Goal: Task Accomplishment & Management: Complete application form

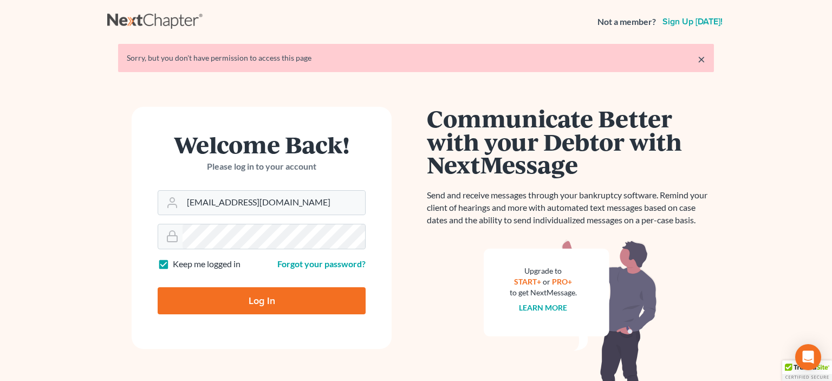
click at [277, 293] on input "Log In" at bounding box center [262, 300] width 208 height 27
type input "Thinking..."
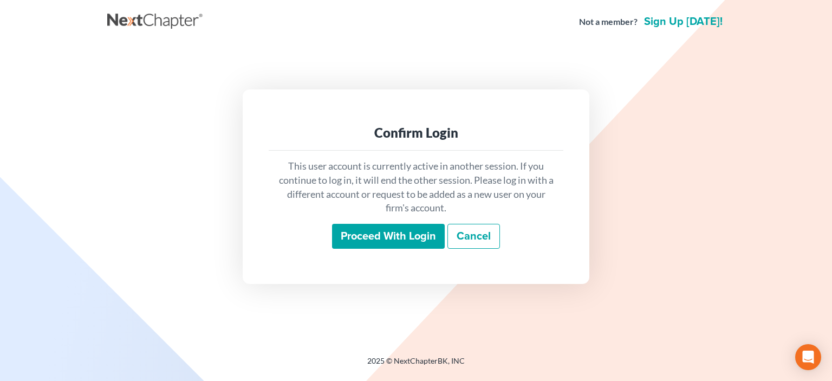
click at [374, 238] on input "Proceed with login" at bounding box center [388, 236] width 113 height 25
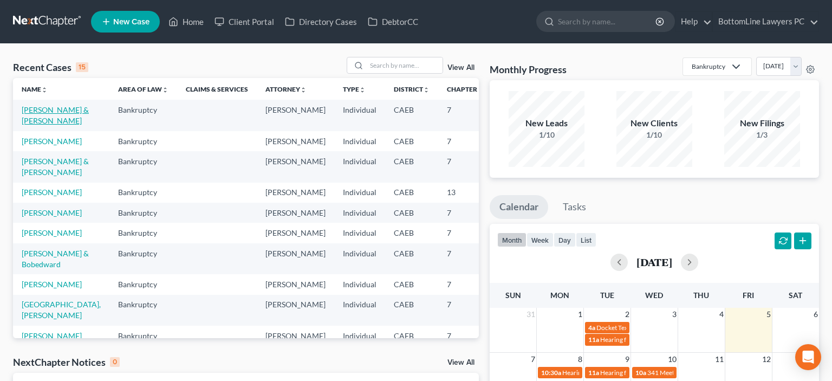
click at [30, 120] on link "[PERSON_NAME] & [PERSON_NAME]" at bounding box center [55, 115] width 67 height 20
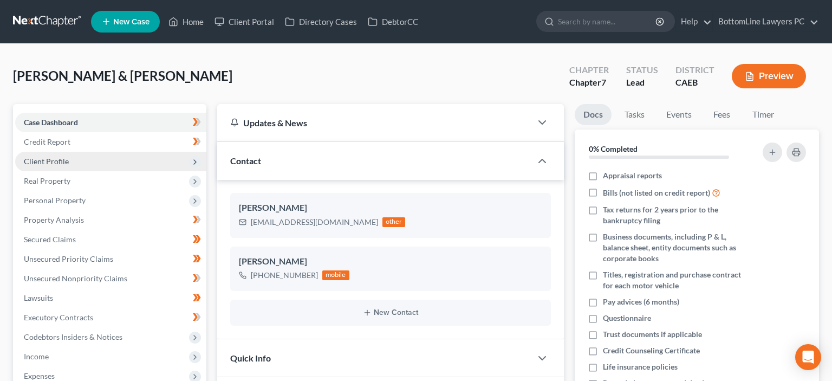
click at [71, 158] on span "Client Profile" at bounding box center [110, 161] width 191 height 19
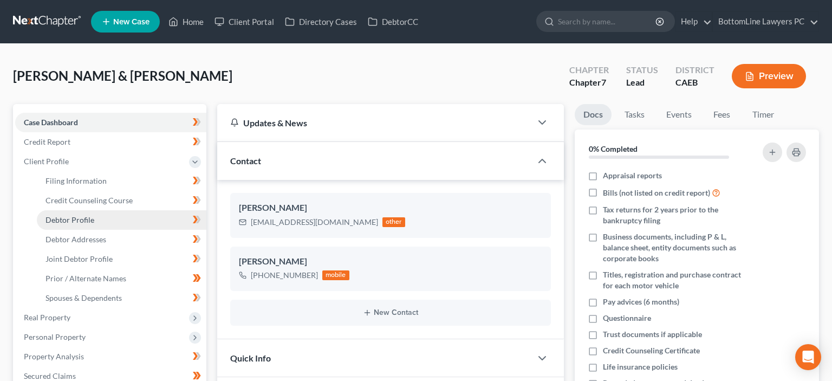
click at [86, 220] on span "Debtor Profile" at bounding box center [69, 219] width 49 height 9
select select "1"
select select "2"
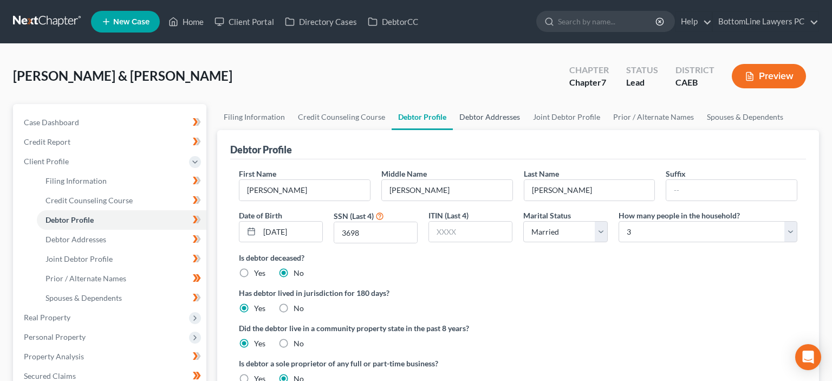
click at [500, 116] on link "Debtor Addresses" at bounding box center [490, 117] width 74 height 26
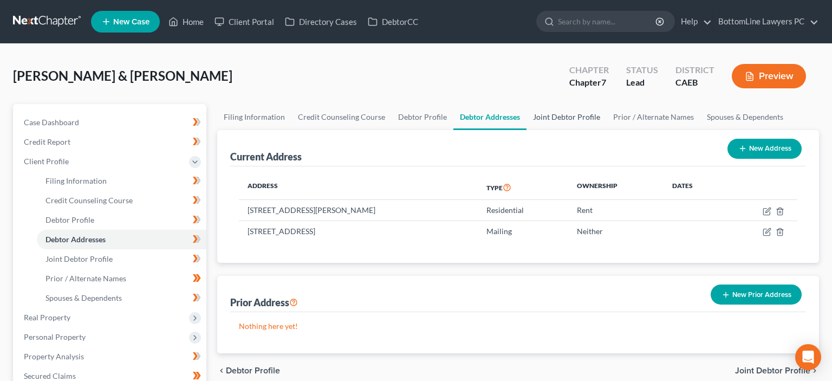
click at [554, 116] on link "Joint Debtor Profile" at bounding box center [566, 117] width 80 height 26
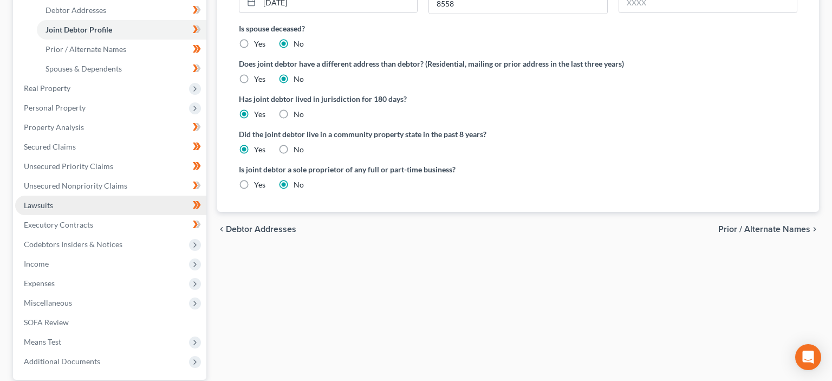
scroll to position [286, 0]
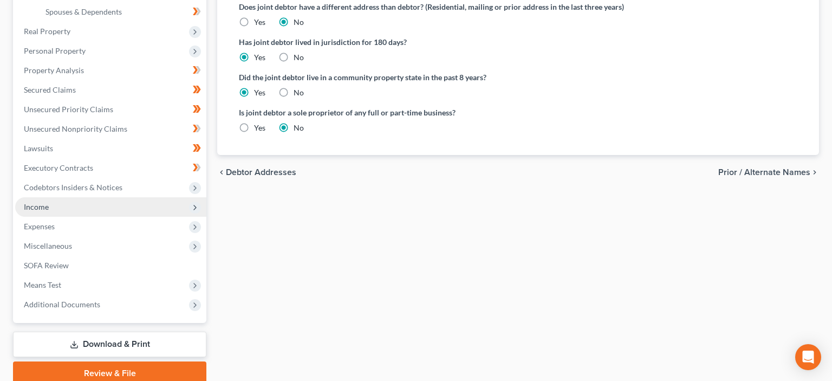
click at [51, 211] on span "Income" at bounding box center [110, 206] width 191 height 19
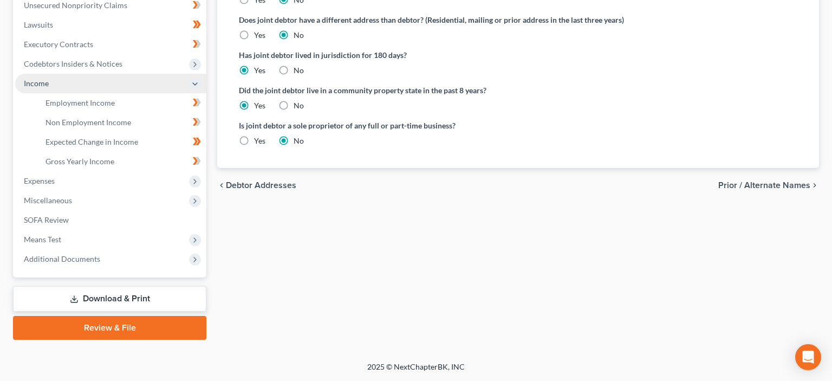
scroll to position [271, 0]
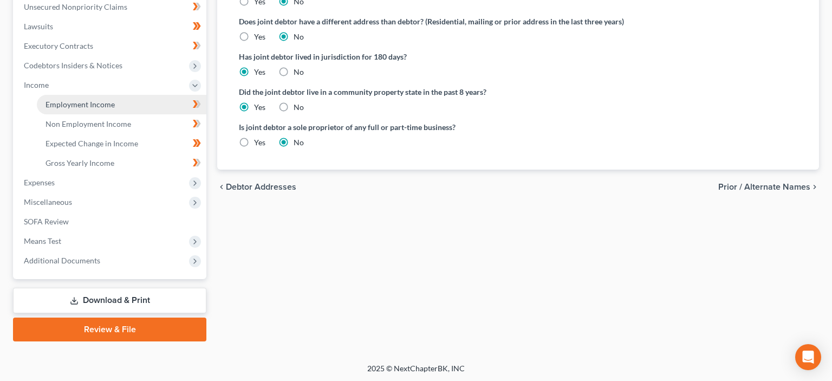
click at [93, 106] on span "Employment Income" at bounding box center [79, 104] width 69 height 9
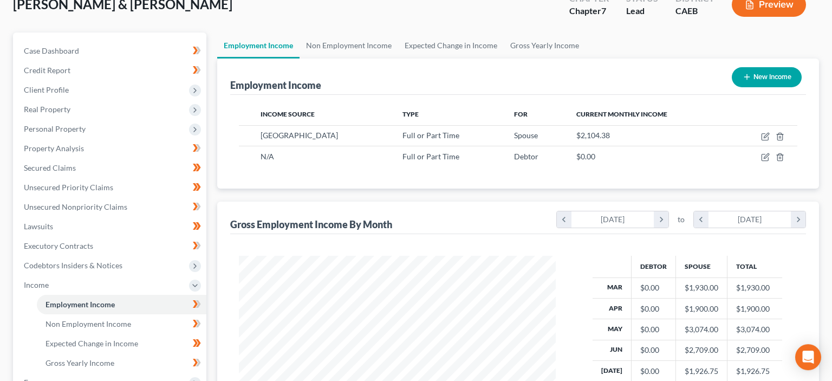
scroll to position [57, 0]
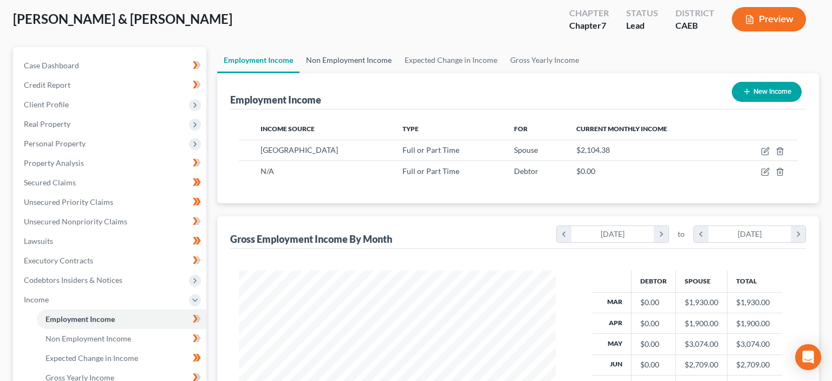
click at [379, 58] on link "Non Employment Income" at bounding box center [348, 60] width 99 height 26
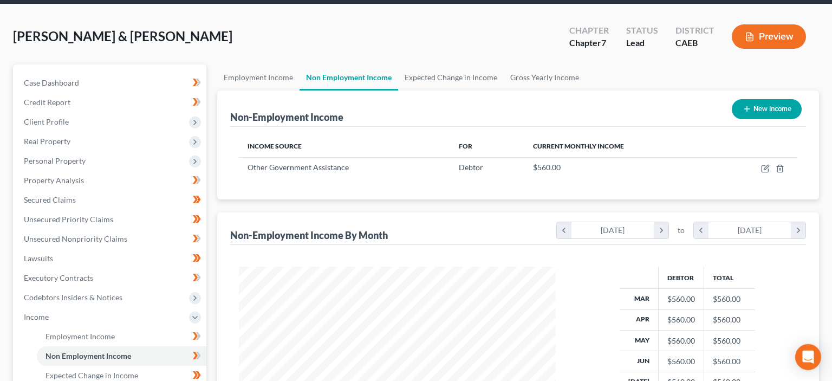
scroll to position [57, 0]
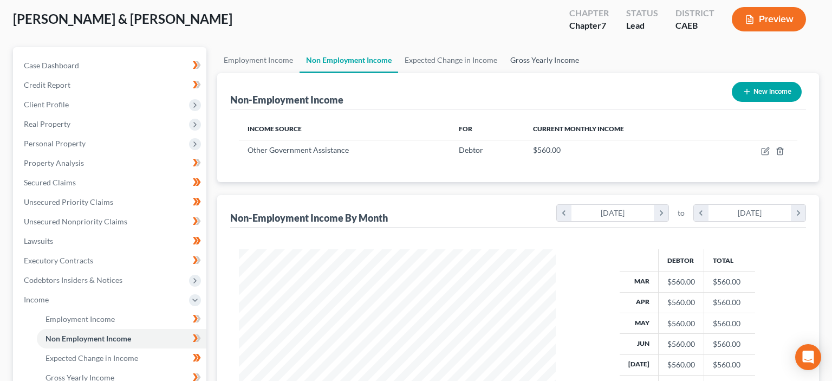
click at [531, 55] on link "Gross Yearly Income" at bounding box center [545, 60] width 82 height 26
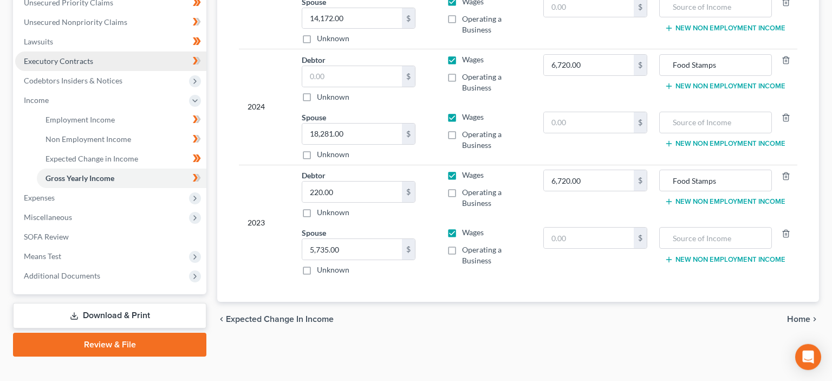
scroll to position [271, 0]
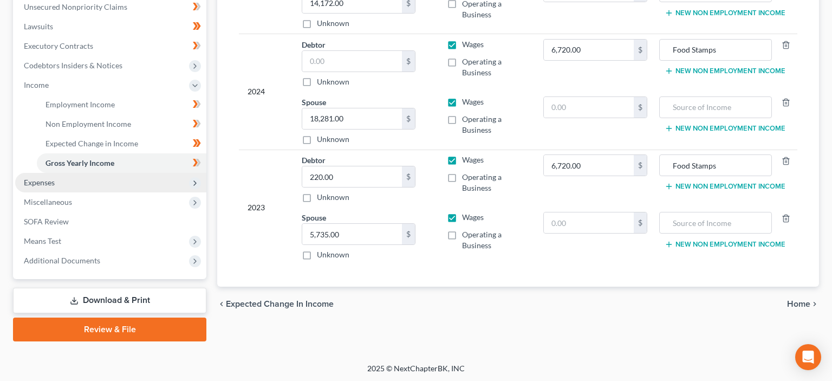
click at [57, 185] on span "Expenses" at bounding box center [110, 182] width 191 height 19
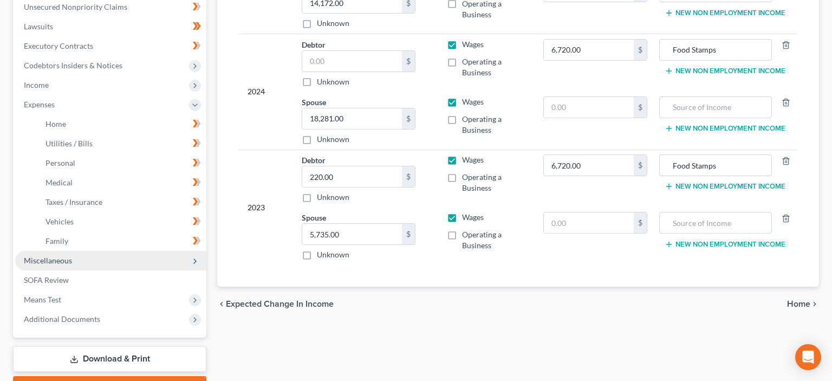
click at [59, 264] on span "Miscellaneous" at bounding box center [48, 260] width 48 height 9
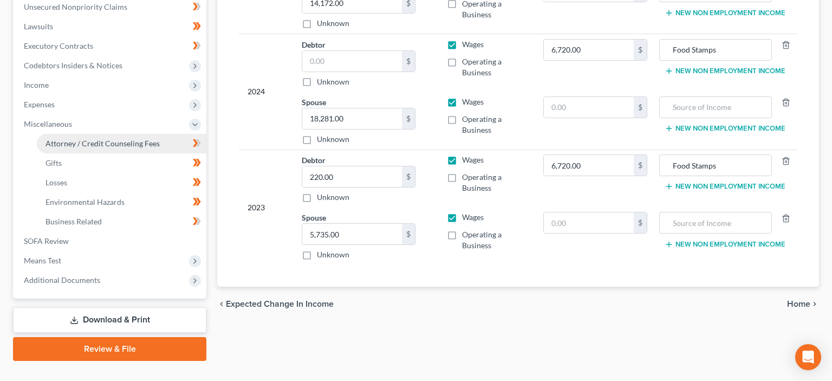
click at [87, 145] on span "Attorney / Credit Counseling Fees" at bounding box center [102, 143] width 114 height 9
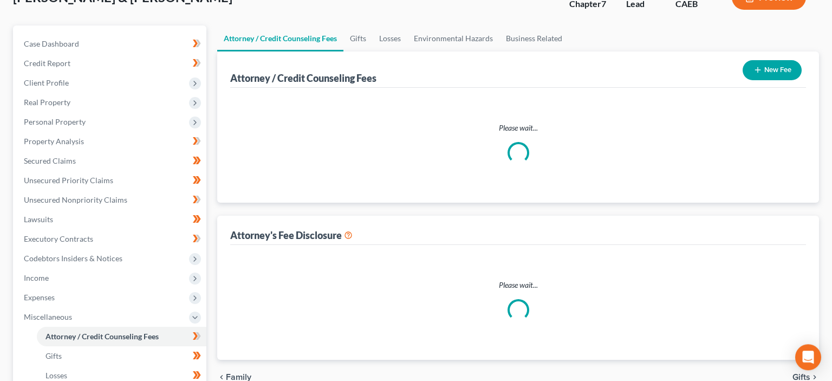
select select "0"
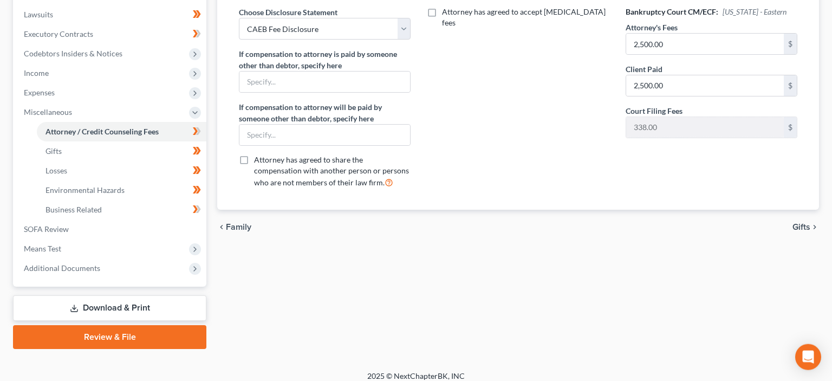
scroll to position [286, 0]
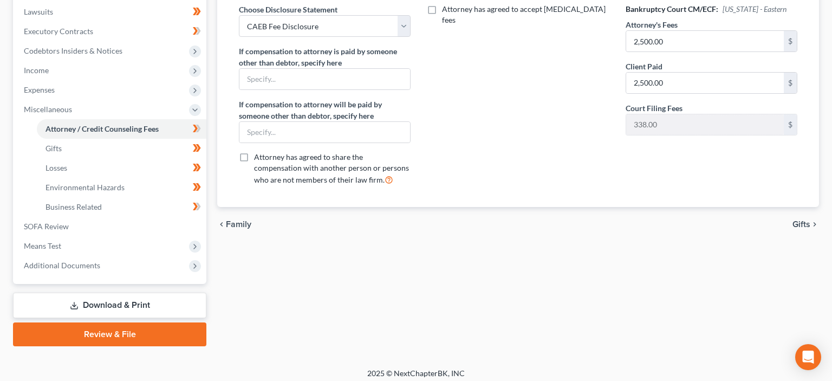
click at [799, 229] on div "chevron_left Family Gifts chevron_right" at bounding box center [518, 224] width 602 height 35
click at [799, 223] on span "Gifts" at bounding box center [801, 224] width 18 height 9
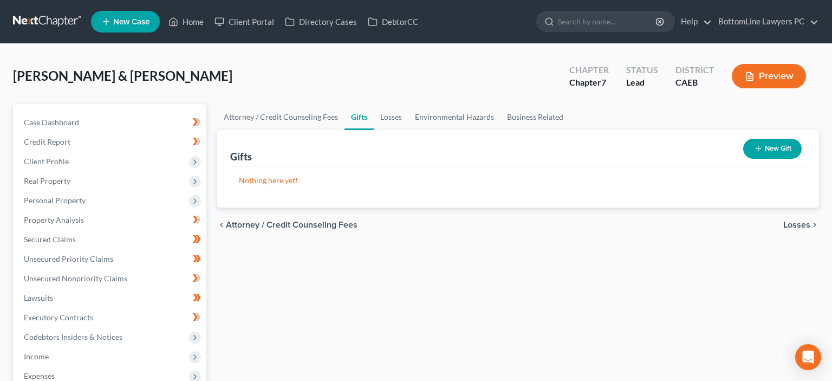
click at [795, 229] on span "Losses" at bounding box center [796, 224] width 27 height 9
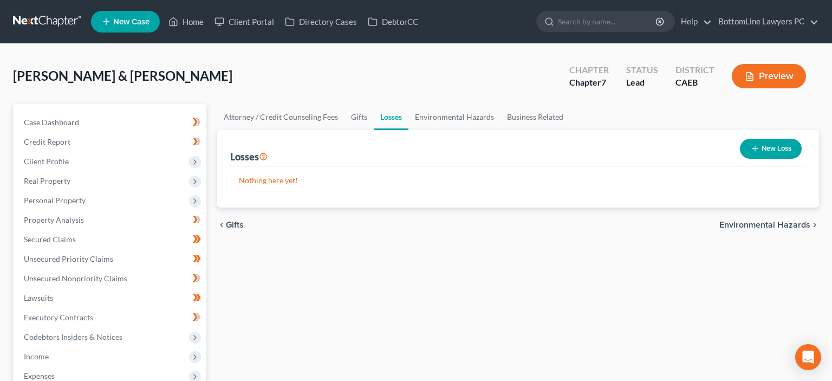
click at [795, 229] on span "Environmental Hazards" at bounding box center [764, 224] width 91 height 9
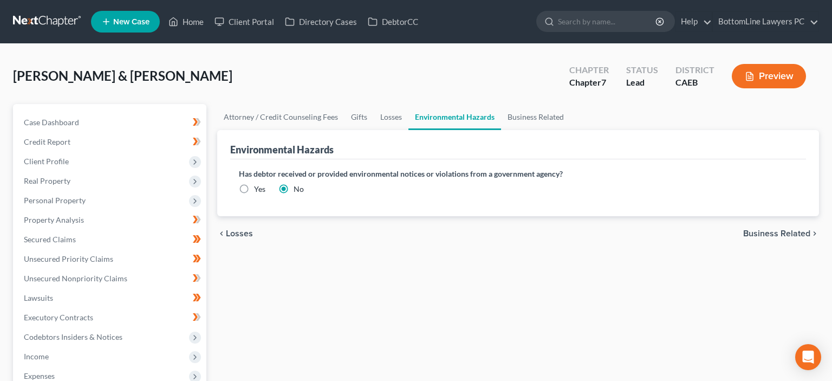
click at [795, 229] on span "Business Related" at bounding box center [776, 233] width 67 height 9
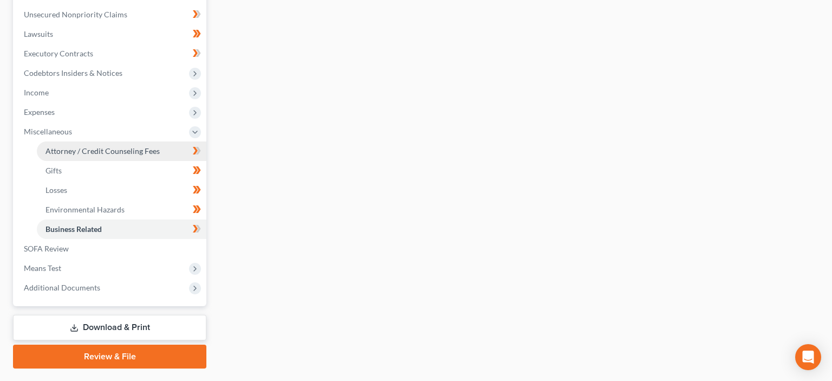
scroll to position [286, 0]
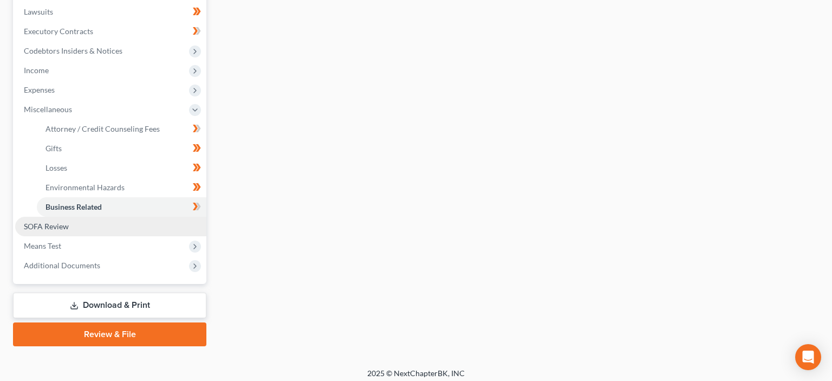
click at [49, 223] on span "SOFA Review" at bounding box center [46, 225] width 45 height 9
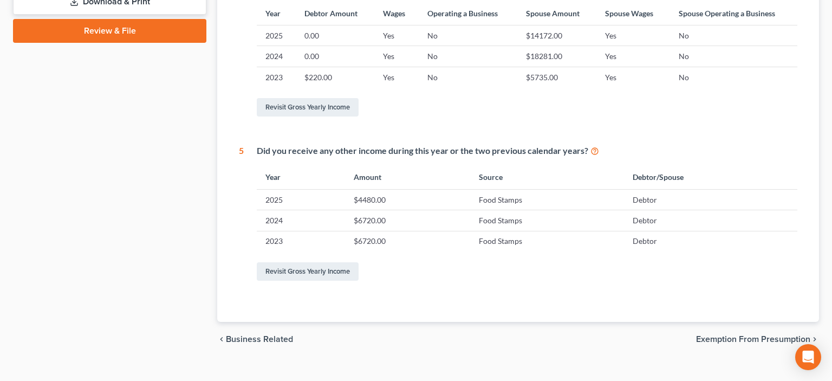
scroll to position [507, 0]
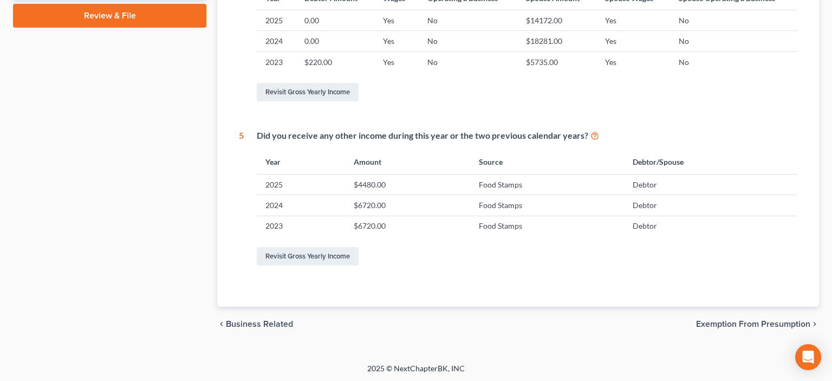
click at [756, 326] on span "Exemption from Presumption" at bounding box center [753, 323] width 114 height 9
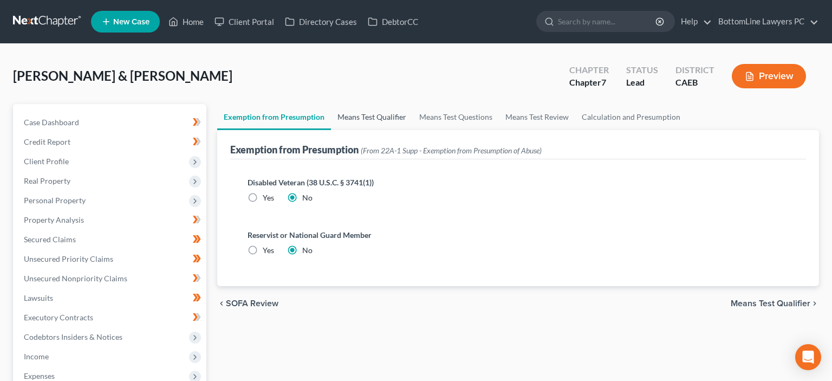
click at [378, 118] on link "Means Test Qualifier" at bounding box center [372, 117] width 82 height 26
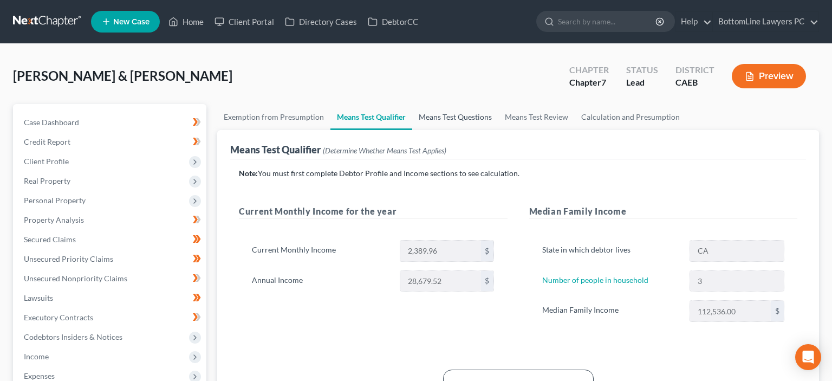
click at [452, 115] on link "Means Test Questions" at bounding box center [455, 117] width 86 height 26
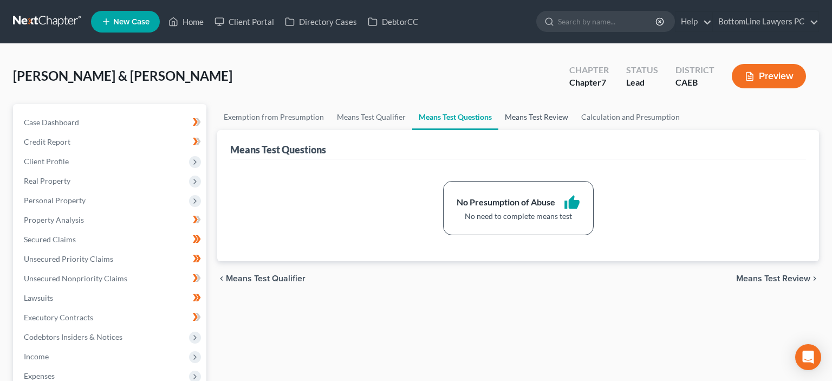
click at [546, 115] on link "Means Test Review" at bounding box center [536, 117] width 76 height 26
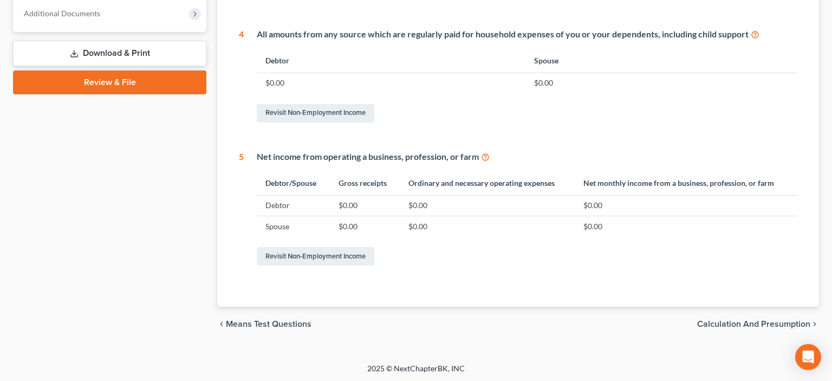
scroll to position [538, 0]
click at [755, 324] on span "Calculation and Presumption" at bounding box center [753, 323] width 113 height 9
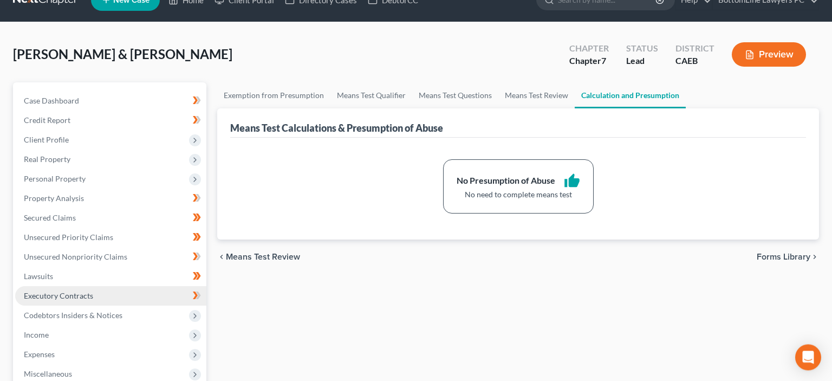
scroll to position [5, 0]
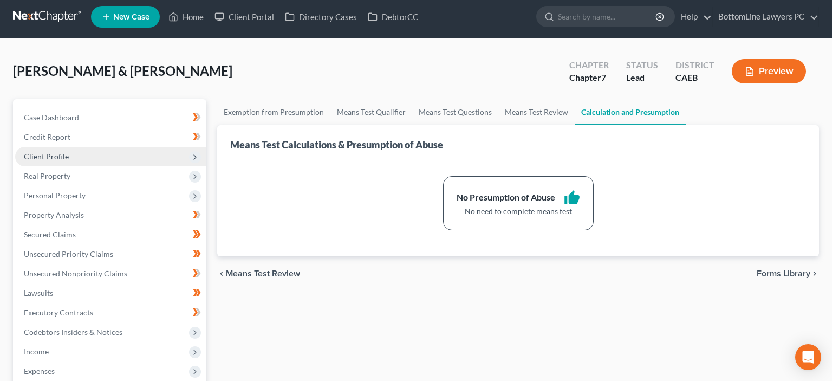
click at [68, 157] on span "Client Profile" at bounding box center [110, 156] width 191 height 19
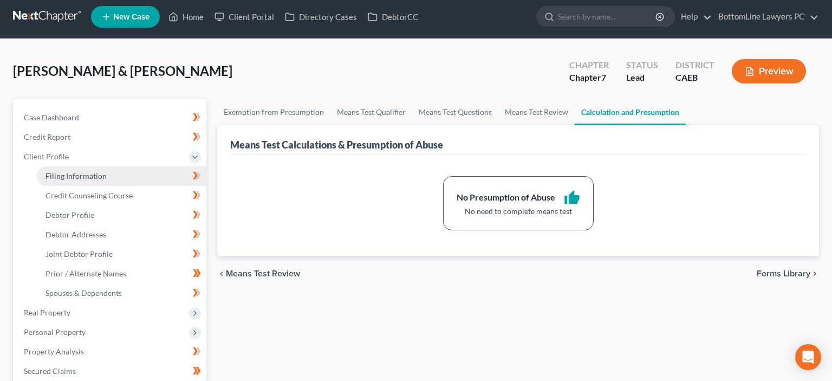
click at [70, 172] on span "Filing Information" at bounding box center [75, 175] width 61 height 9
select select "1"
select select "0"
select select "4"
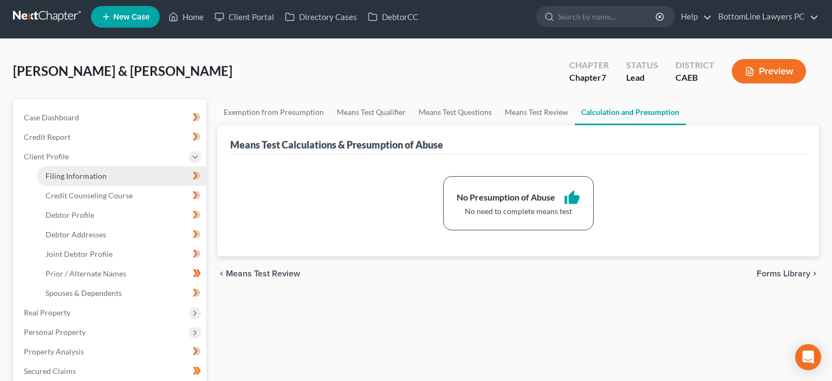
select select "0"
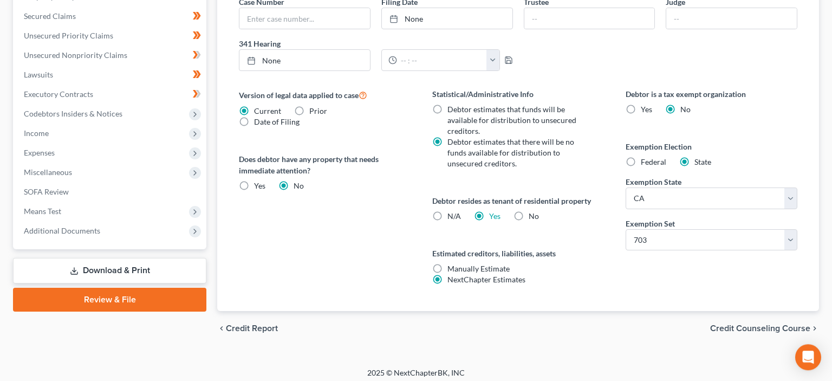
scroll to position [364, 0]
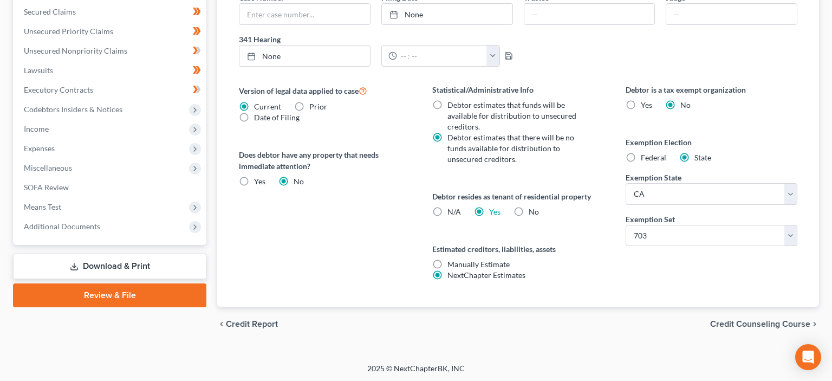
click at [742, 327] on span "Credit Counseling Course" at bounding box center [760, 323] width 100 height 9
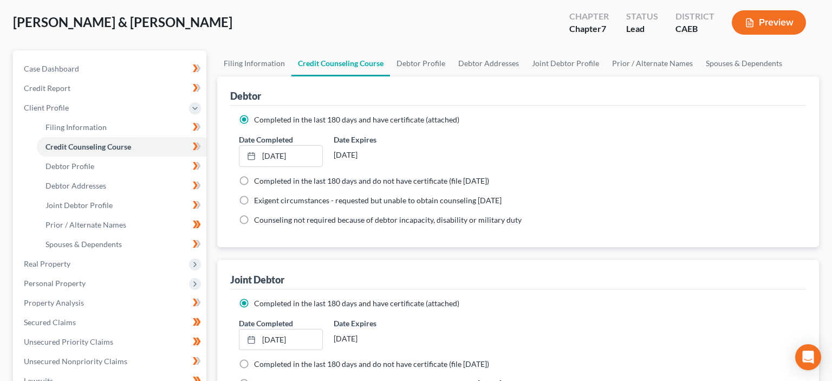
scroll to position [101, 0]
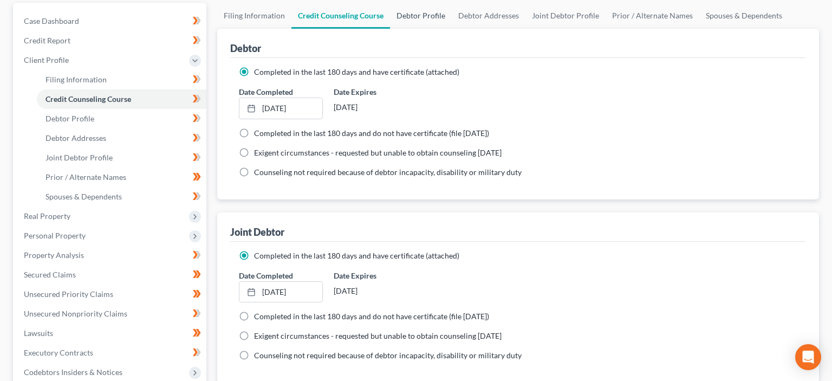
click at [412, 14] on link "Debtor Profile" at bounding box center [421, 16] width 62 height 26
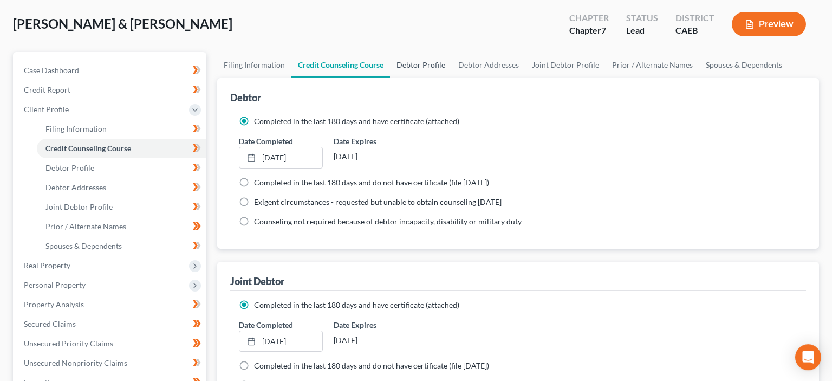
select select "1"
select select "2"
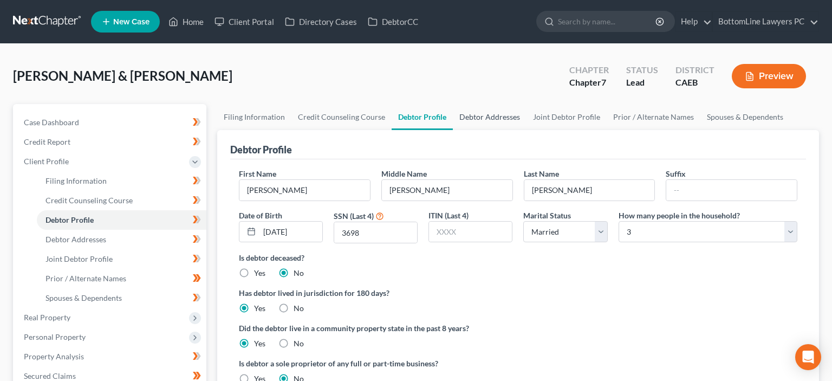
click at [471, 120] on link "Debtor Addresses" at bounding box center [490, 117] width 74 height 26
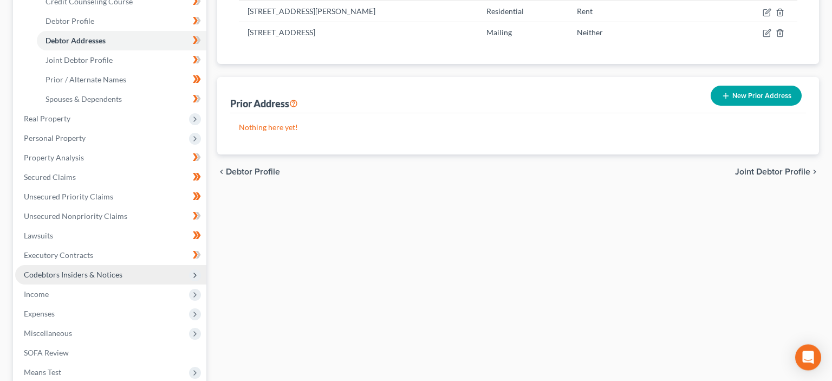
scroll to position [229, 0]
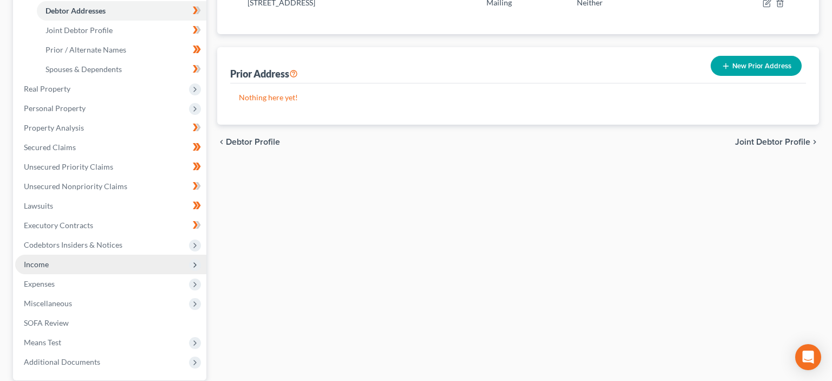
click at [58, 265] on span "Income" at bounding box center [110, 264] width 191 height 19
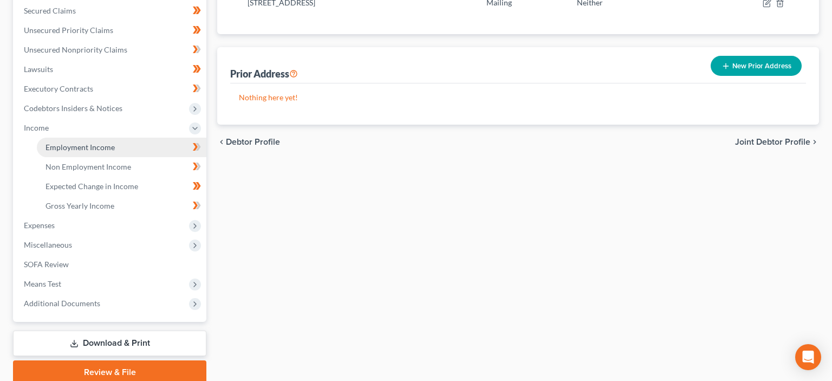
click at [102, 146] on span "Employment Income" at bounding box center [79, 146] width 69 height 9
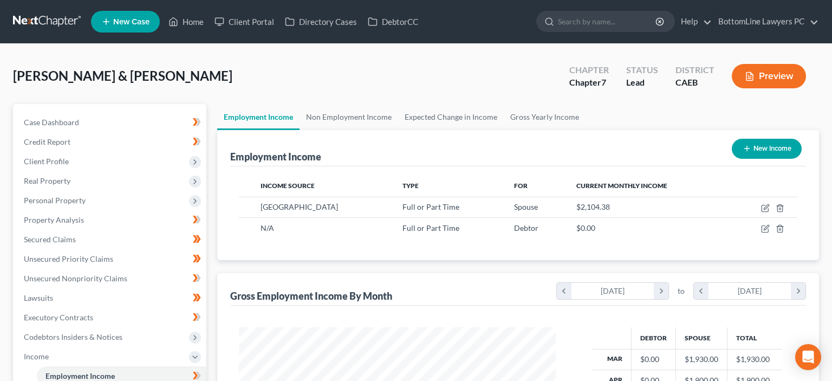
scroll to position [193, 338]
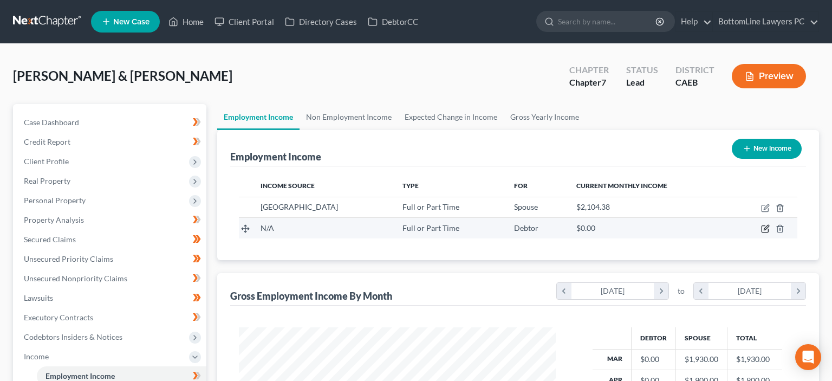
click at [765, 229] on icon "button" at bounding box center [765, 228] width 9 height 9
select select "0"
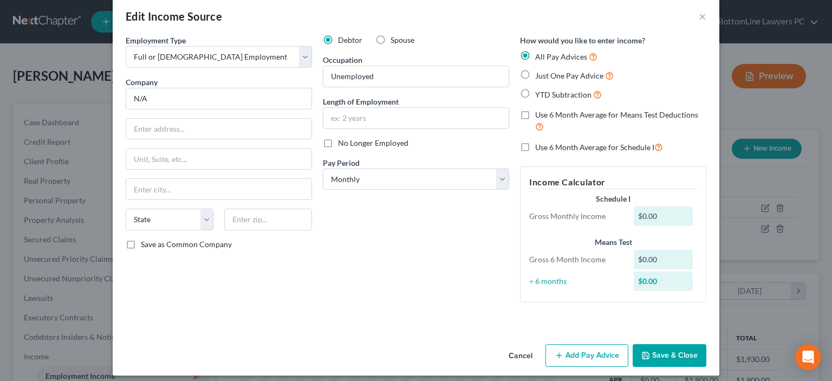
scroll to position [22, 0]
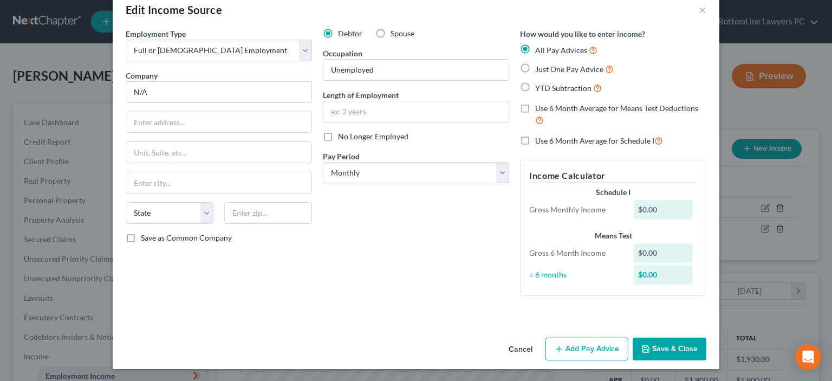
click at [669, 348] on button "Save & Close" at bounding box center [669, 348] width 74 height 23
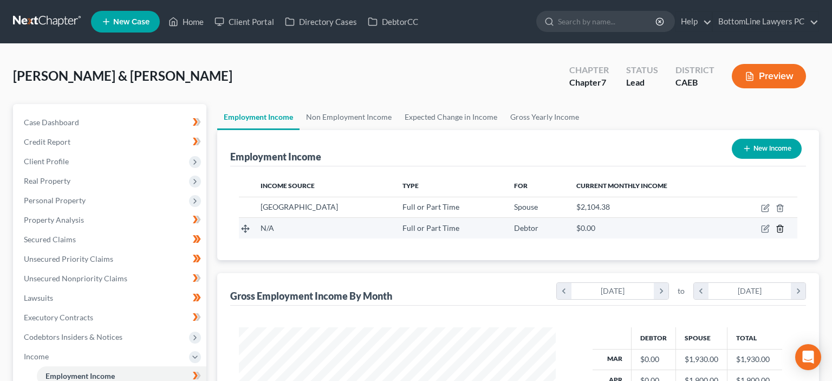
click at [782, 229] on icon "button" at bounding box center [779, 228] width 5 height 7
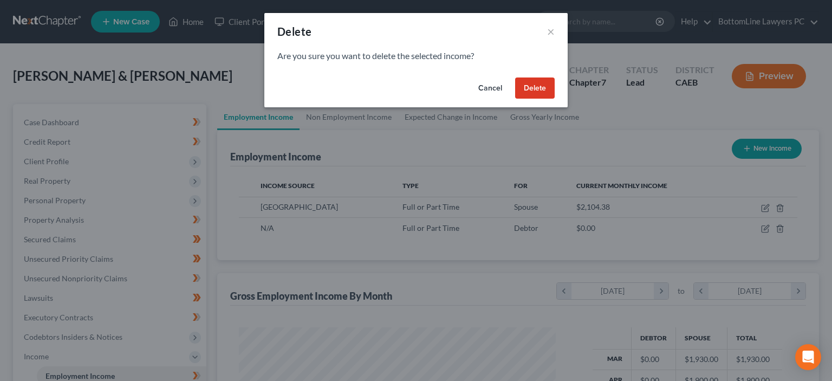
click at [530, 83] on button "Delete" at bounding box center [535, 88] width 40 height 22
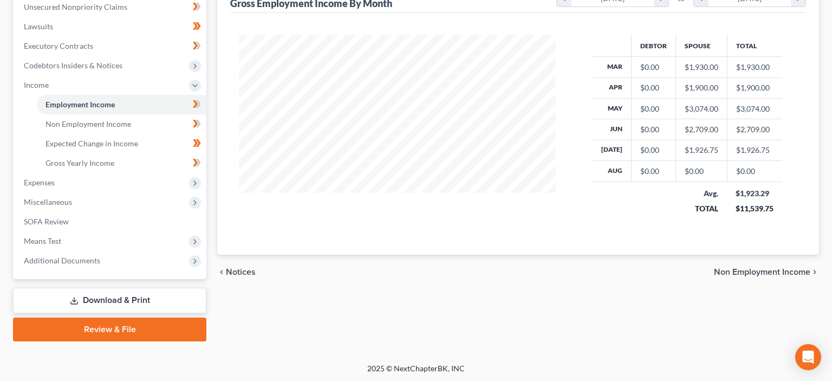
scroll to position [0, 0]
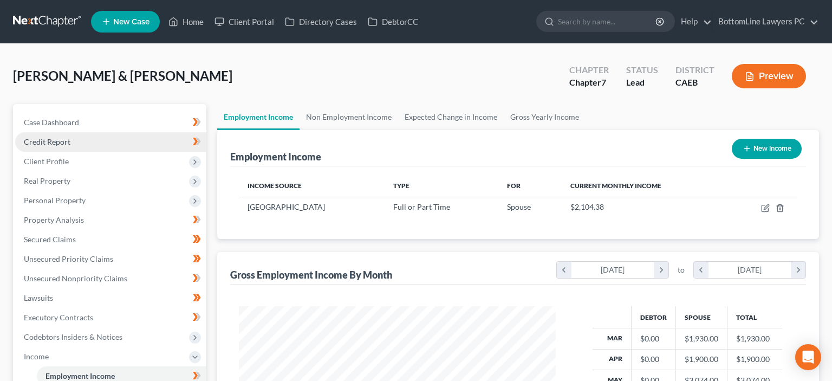
click at [58, 141] on span "Credit Report" at bounding box center [47, 141] width 47 height 9
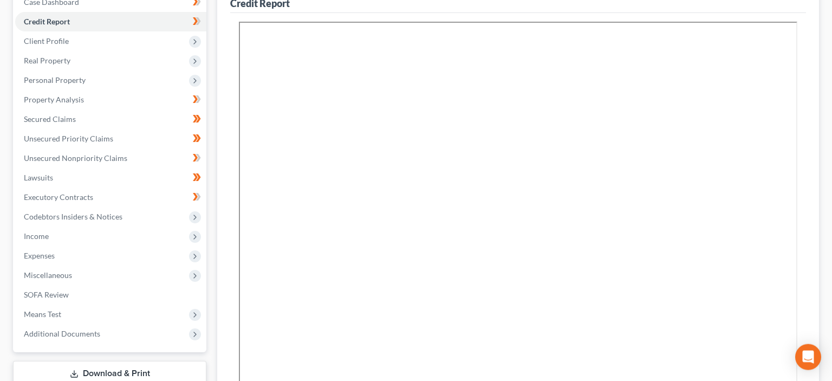
scroll to position [286, 0]
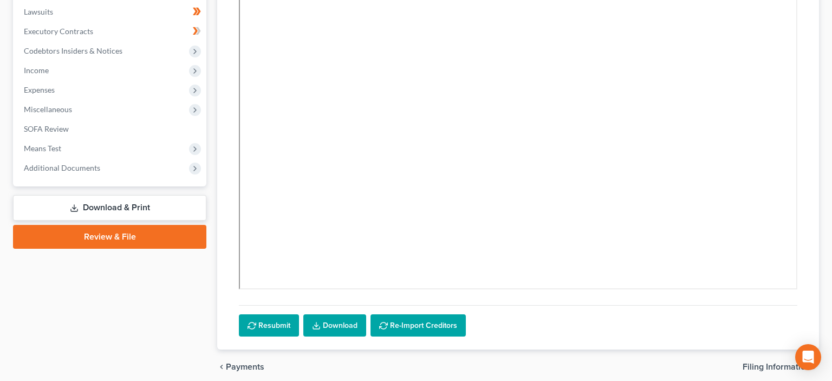
click at [133, 234] on link "Review & File" at bounding box center [109, 237] width 193 height 24
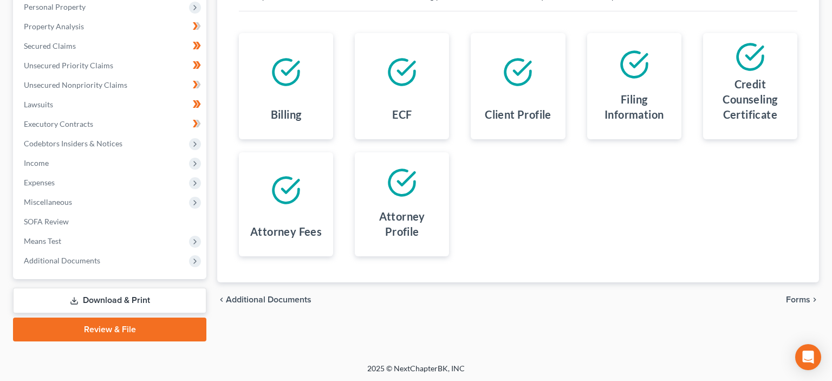
click at [797, 295] on span "Forms" at bounding box center [798, 299] width 24 height 9
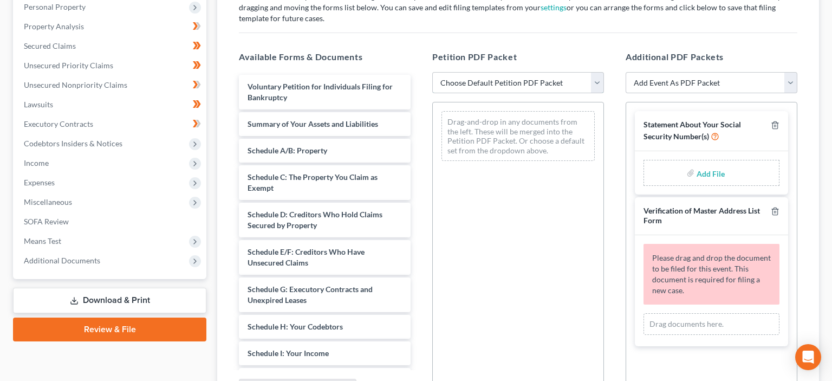
click at [432, 72] on select "Choose Default Petition PDF Packet Complete Bankruptcy Petition (all forms and …" at bounding box center [518, 83] width 172 height 22
select select "0"
click option "Complete Bankruptcy Petition (all forms and schedules)" at bounding box center [0, 0] width 0 height 0
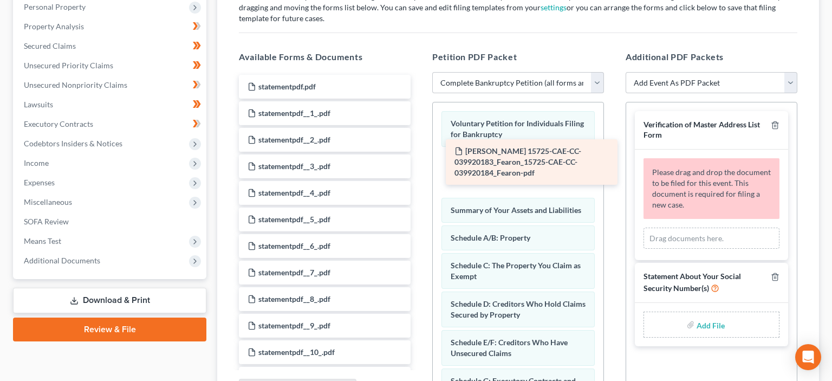
drag, startPoint x: 302, startPoint y: 94, endPoint x: 509, endPoint y: 160, distance: 217.0
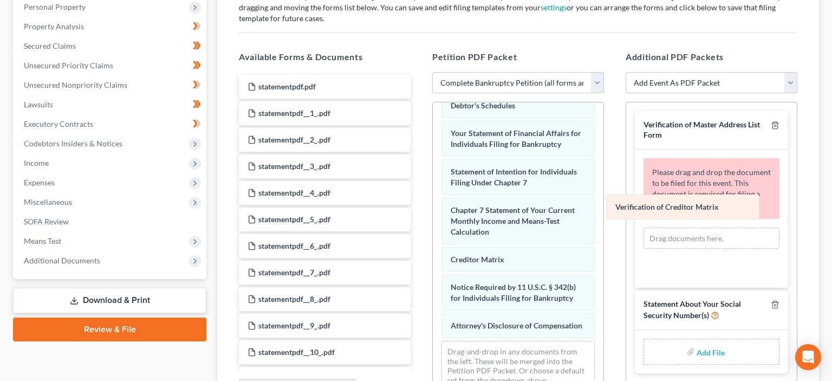
scroll to position [404, 0]
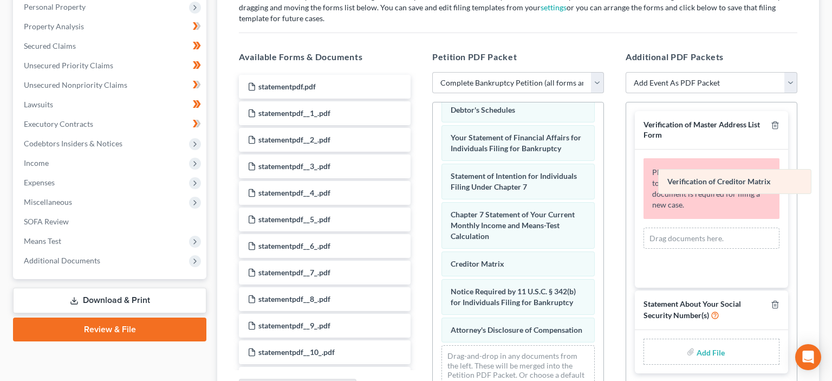
drag, startPoint x: 527, startPoint y: 257, endPoint x: 744, endPoint y: 179, distance: 230.2
click at [603, 179] on div "Verification of Creditor Matrix Voluntary Petition for Individuals Filing for B…" at bounding box center [518, 50] width 171 height 705
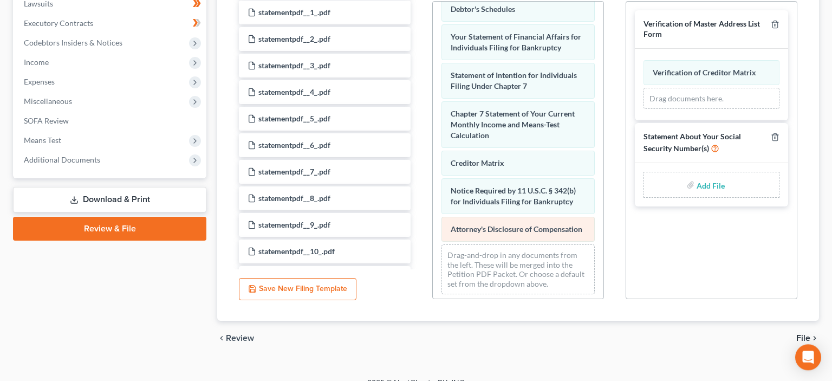
scroll to position [309, 0]
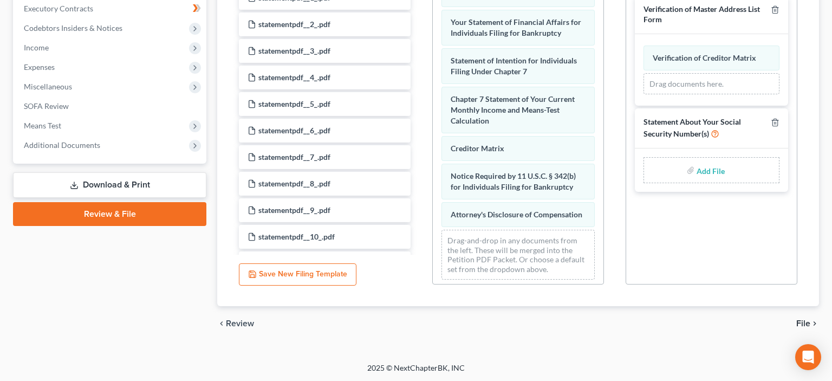
click at [805, 322] on span "File" at bounding box center [803, 323] width 14 height 9
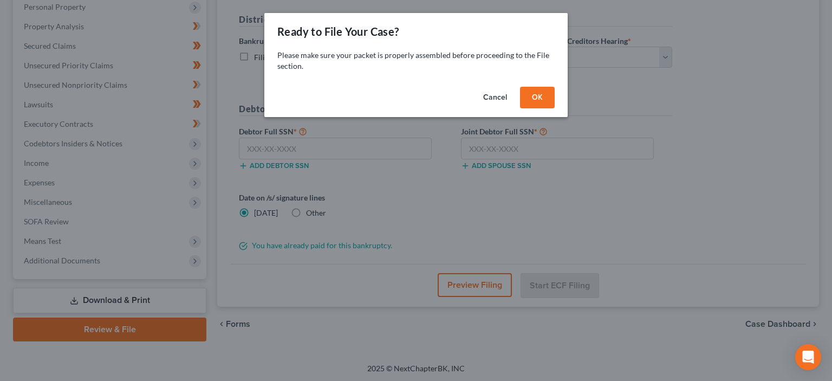
click at [545, 102] on button "OK" at bounding box center [537, 98] width 35 height 22
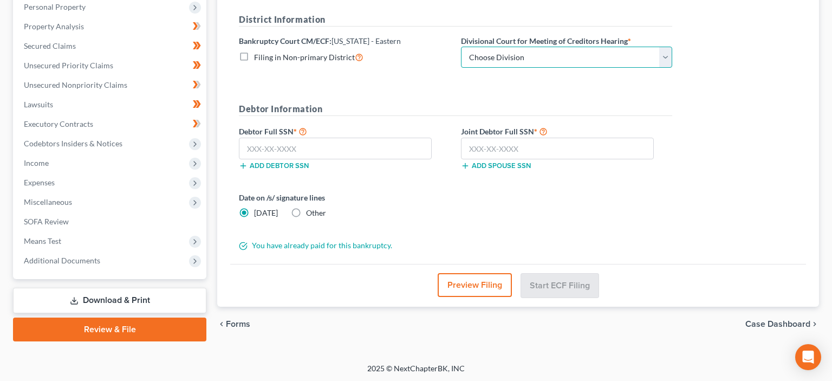
click at [461, 47] on select "Choose Division Fresno Modesto Sacramento" at bounding box center [566, 58] width 211 height 22
select select "2"
click option "Sacramento" at bounding box center [0, 0] width 0 height 0
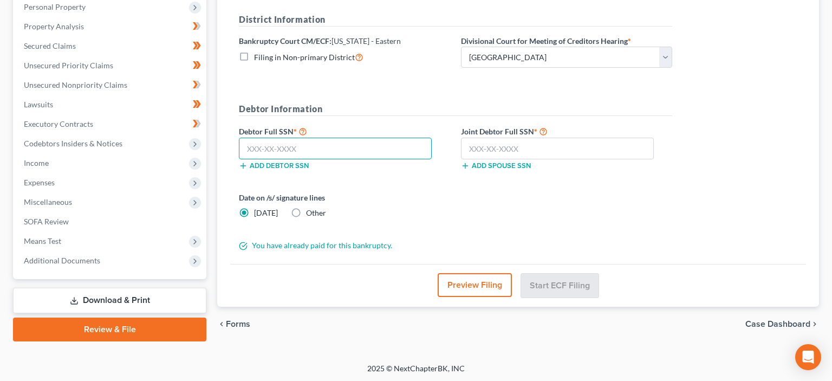
click at [246, 147] on input "text" at bounding box center [335, 149] width 193 height 22
type input "595-02-3698"
click at [473, 143] on input "text" at bounding box center [557, 149] width 193 height 22
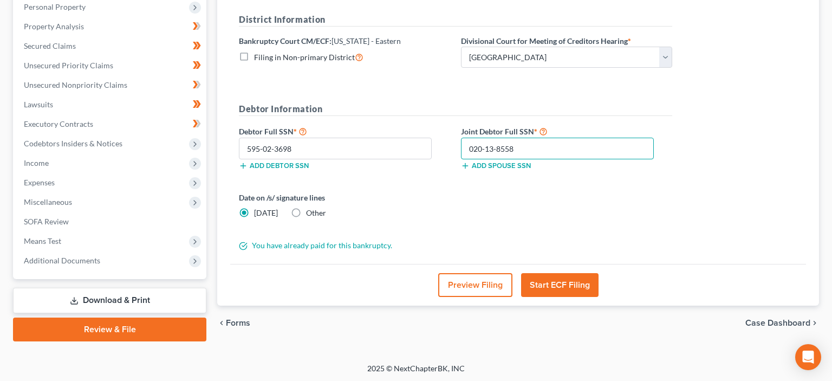
type input "020-13-8558"
click at [549, 286] on button "Start ECF Filing" at bounding box center [559, 285] width 77 height 24
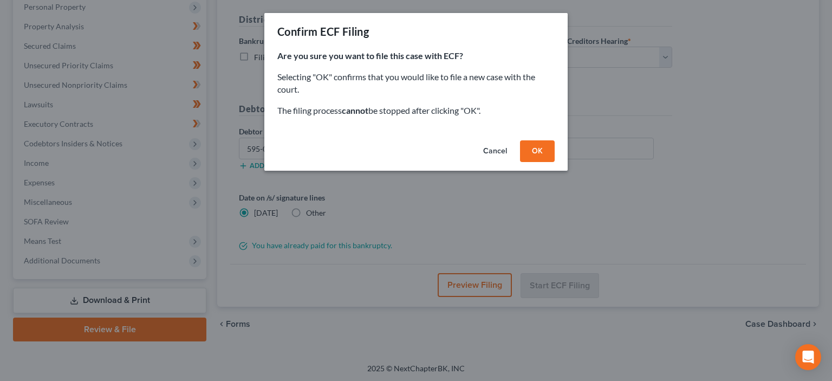
click at [538, 148] on button "OK" at bounding box center [537, 151] width 35 height 22
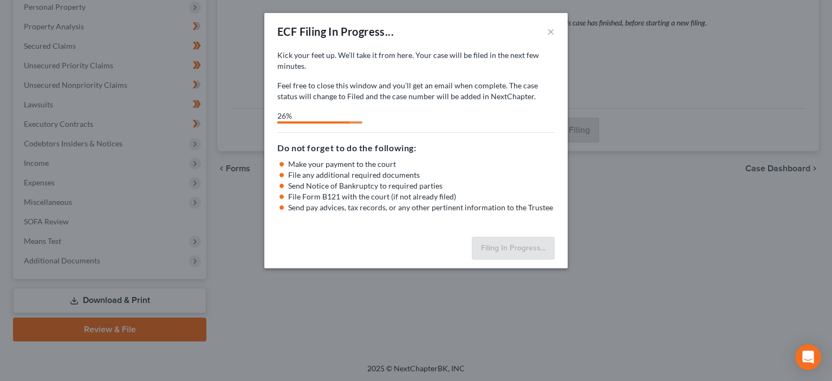
select select "2"
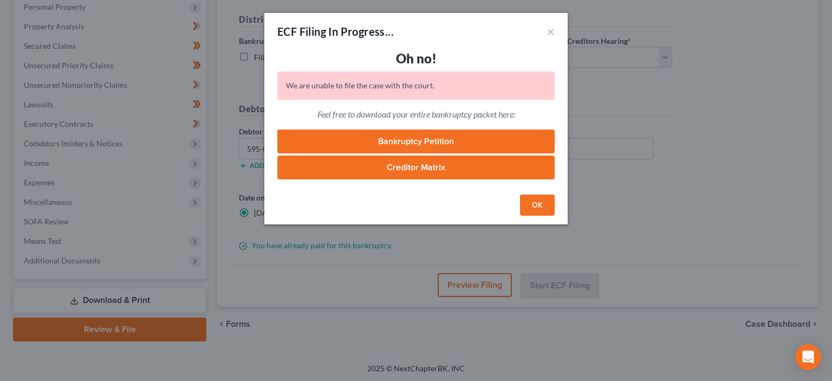
click at [535, 199] on button "OK" at bounding box center [537, 205] width 35 height 22
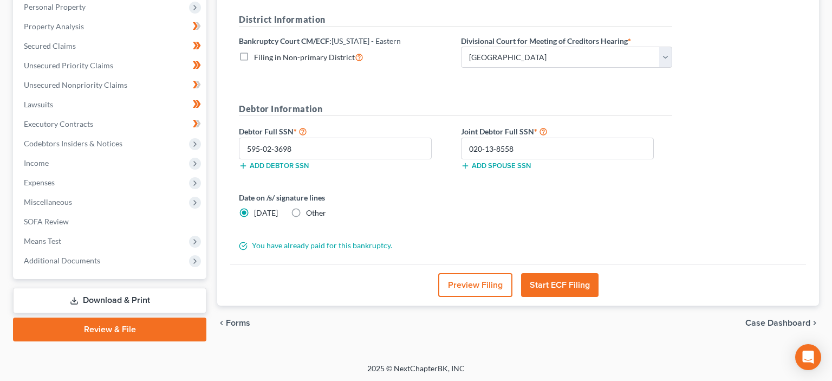
click at [123, 296] on link "Download & Print" at bounding box center [109, 300] width 193 height 25
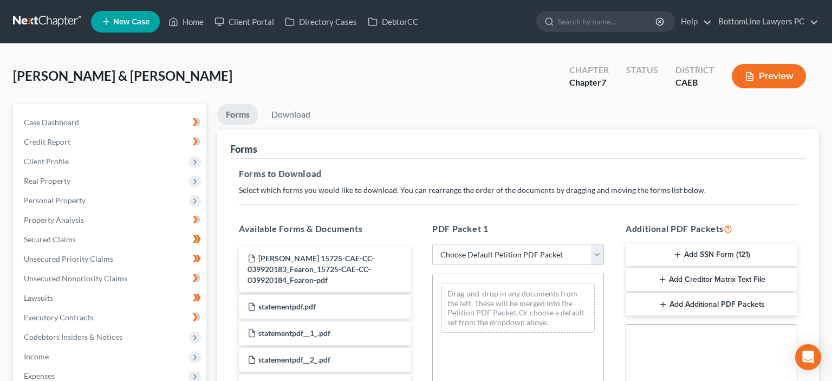
click at [432, 244] on select "Choose Default Petition PDF Packet Complete Bankruptcy Petition (all forms and …" at bounding box center [518, 255] width 172 height 22
select select "0"
click option "Complete Bankruptcy Petition (all forms and schedules)" at bounding box center [0, 0] width 0 height 0
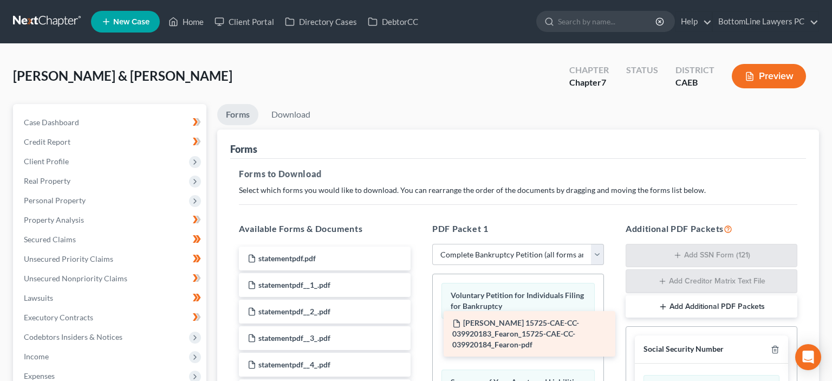
drag, startPoint x: 324, startPoint y: 269, endPoint x: 529, endPoint y: 335, distance: 214.9
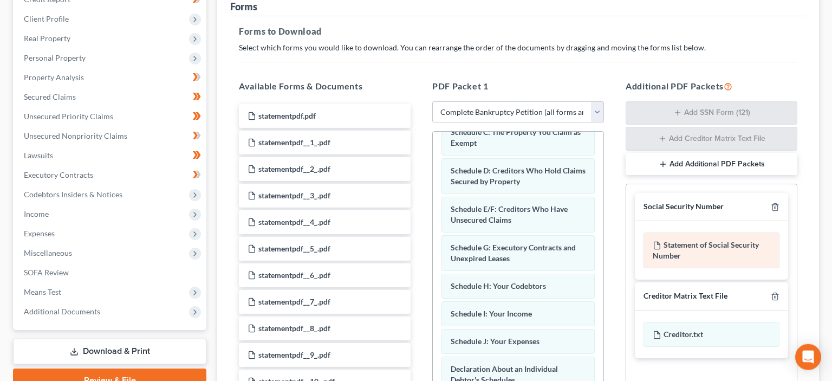
scroll to position [171, 0]
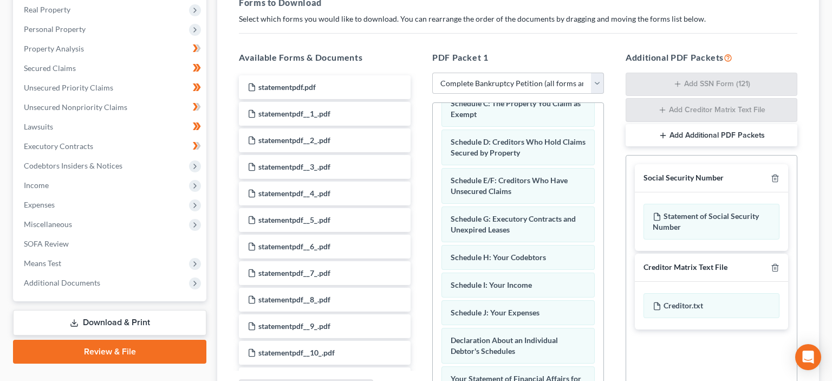
click at [688, 133] on button "Add Additional PDF Packets" at bounding box center [711, 135] width 172 height 23
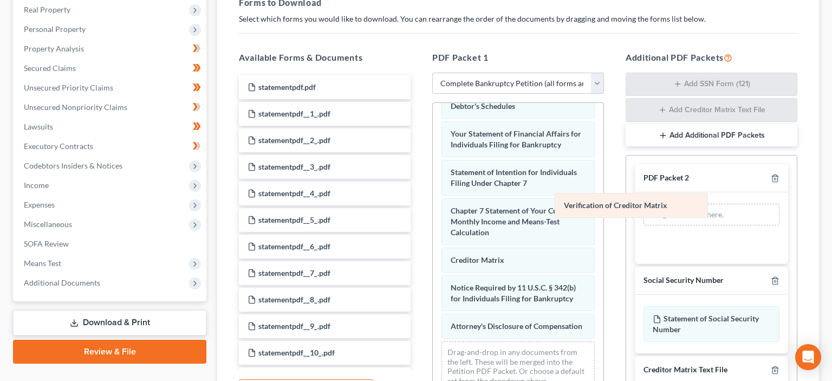
scroll to position [404, 0]
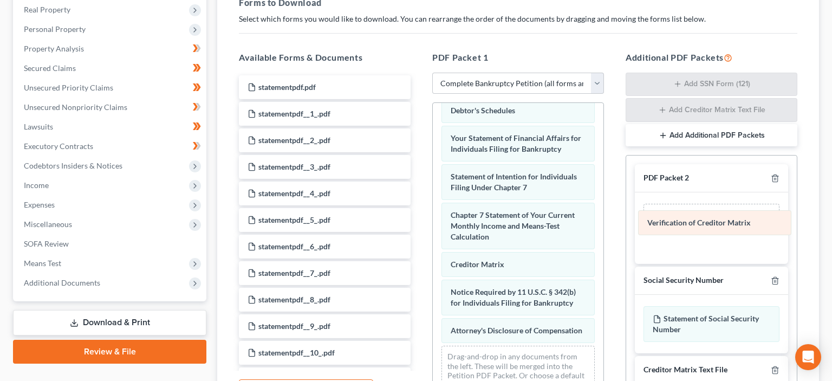
drag, startPoint x: 526, startPoint y: 257, endPoint x: 723, endPoint y: 220, distance: 200.0
click at [603, 220] on div "Verification of Creditor Matrix Voluntary Petition for Individuals Filing for B…" at bounding box center [518, 51] width 171 height 705
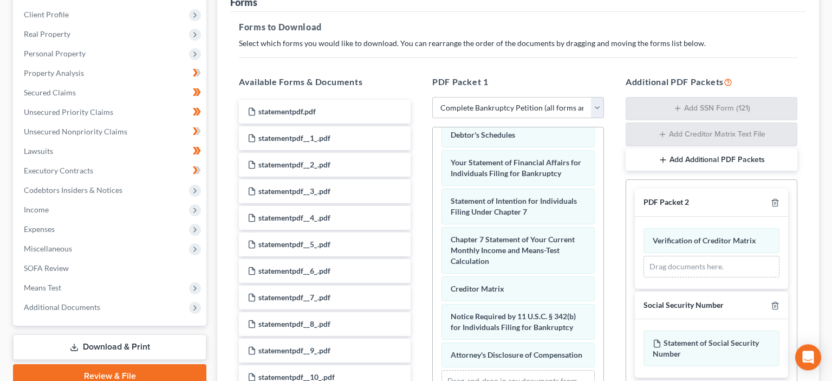
scroll to position [288, 0]
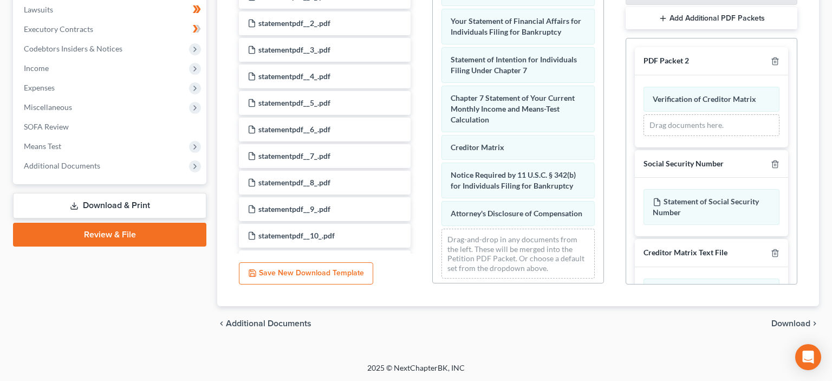
click at [804, 323] on span "Download" at bounding box center [790, 323] width 39 height 9
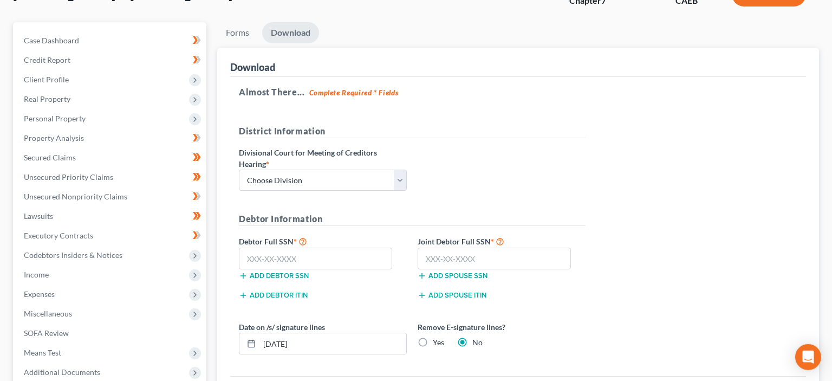
scroll to position [79, 0]
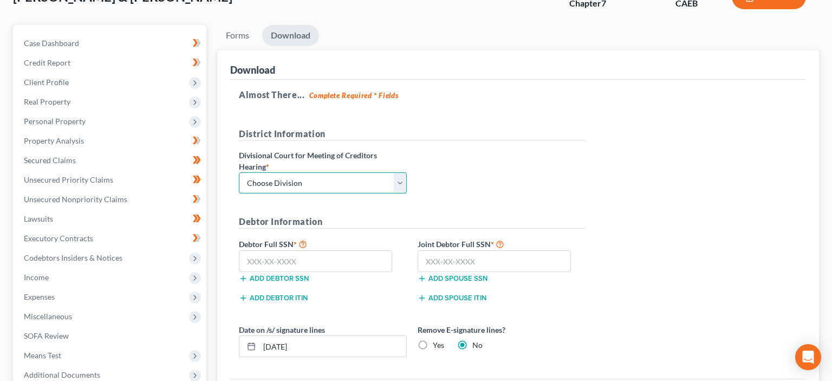
click at [239, 172] on select "Choose Division Fresno Modesto Sacramento" at bounding box center [323, 183] width 168 height 22
select select "2"
click option "Sacramento" at bounding box center [0, 0] width 0 height 0
click at [281, 260] on input "text" at bounding box center [315, 261] width 153 height 22
type input "595-02-3698"
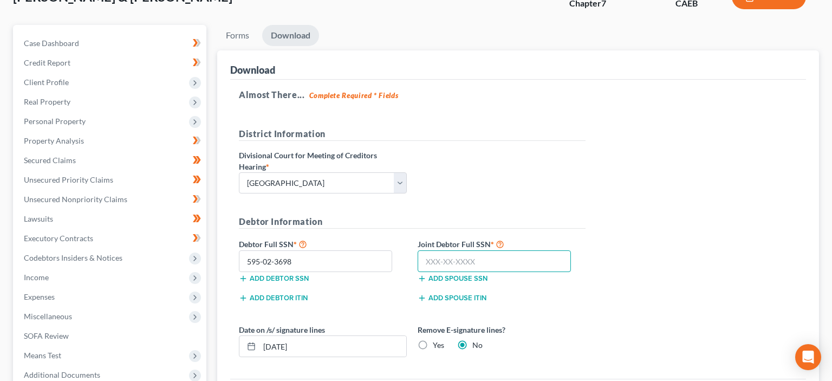
click at [443, 263] on input "text" at bounding box center [494, 261] width 153 height 22
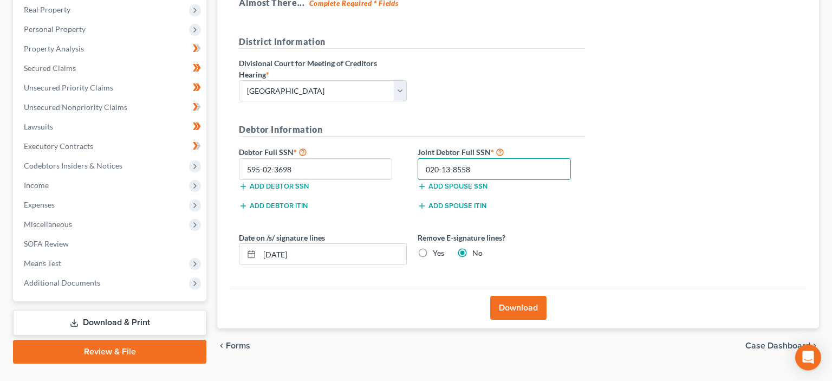
scroll to position [193, 0]
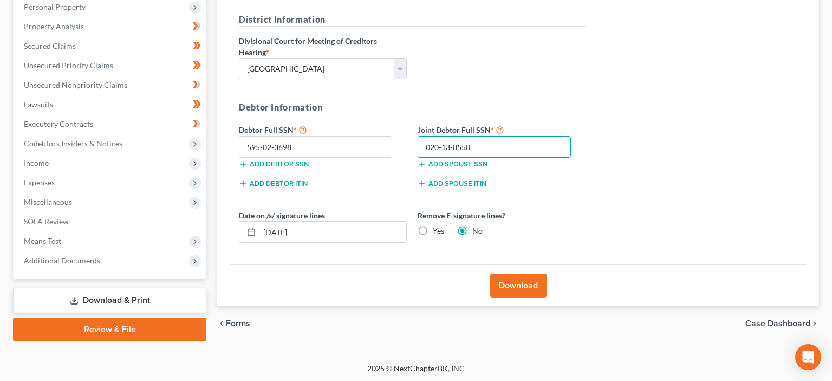
type input "020-13-8558"
click at [540, 289] on button "Download" at bounding box center [518, 285] width 56 height 24
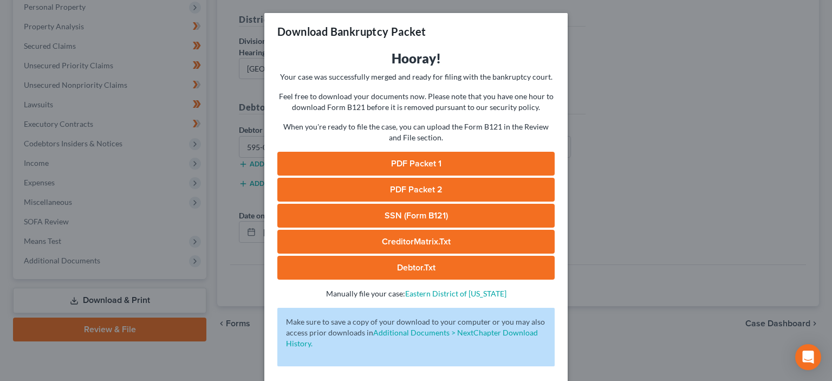
click at [389, 161] on link "PDF Packet 1" at bounding box center [415, 164] width 277 height 24
click at [410, 188] on link "PDF Packet 2" at bounding box center [415, 190] width 277 height 24
click at [394, 215] on link "SSN (Form B121)" at bounding box center [415, 216] width 277 height 24
click at [405, 239] on link "CreditorMatrix.txt" at bounding box center [415, 242] width 277 height 24
click at [406, 268] on link "Debtor.txt" at bounding box center [415, 268] width 277 height 24
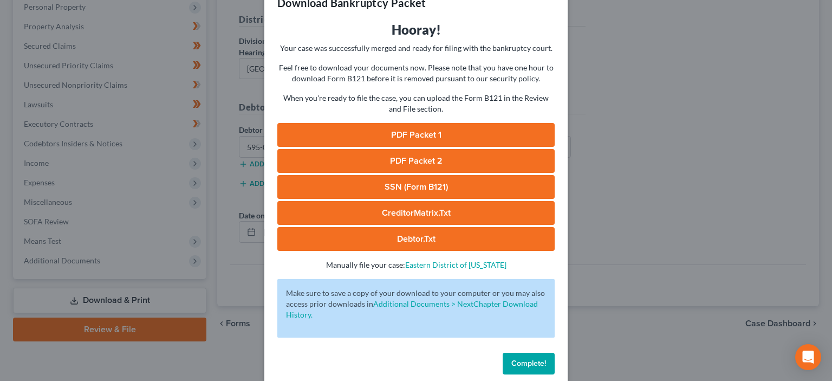
scroll to position [43, 0]
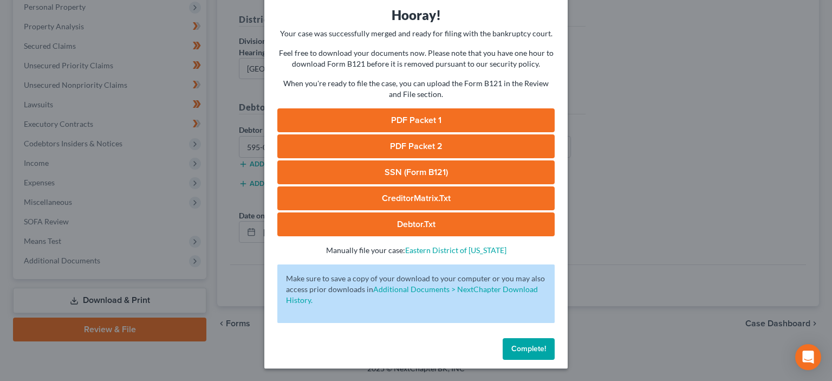
drag, startPoint x: 538, startPoint y: 337, endPoint x: 536, endPoint y: 346, distance: 9.3
click at [538, 336] on div "Complete!" at bounding box center [415, 351] width 303 height 35
click at [532, 344] on span "Complete!" at bounding box center [528, 348] width 35 height 9
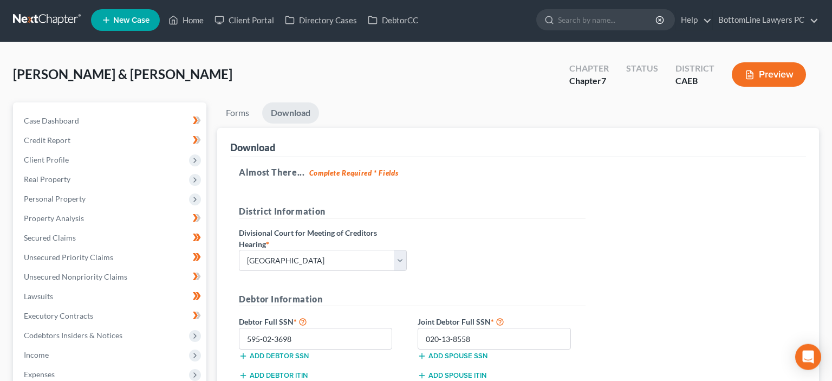
scroll to position [0, 0]
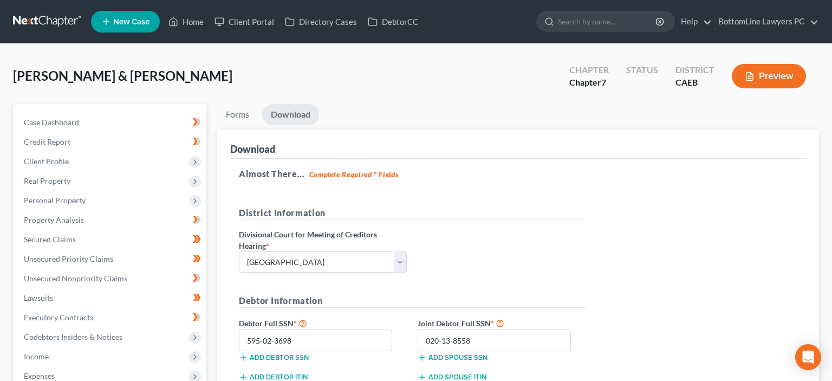
click at [53, 21] on link at bounding box center [47, 21] width 69 height 19
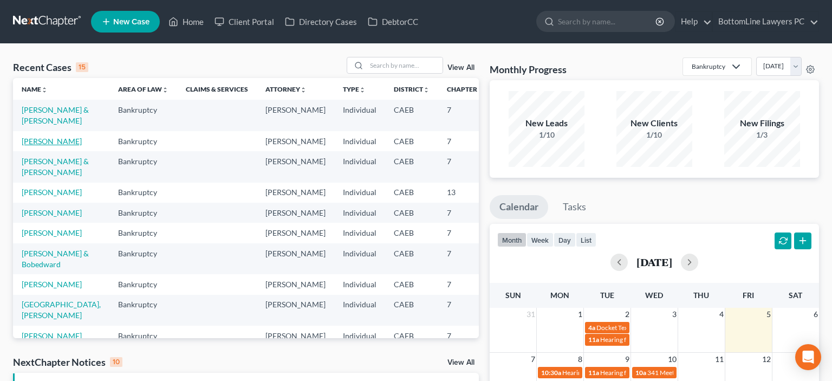
click at [37, 146] on link "[PERSON_NAME]" at bounding box center [52, 140] width 60 height 9
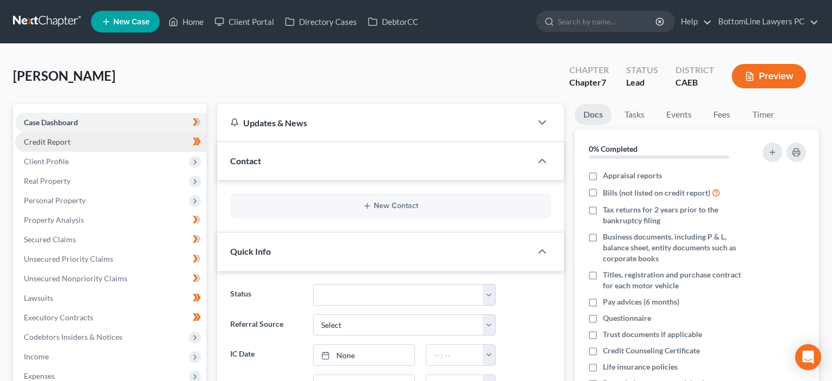
click at [42, 139] on span "Credit Report" at bounding box center [47, 141] width 47 height 9
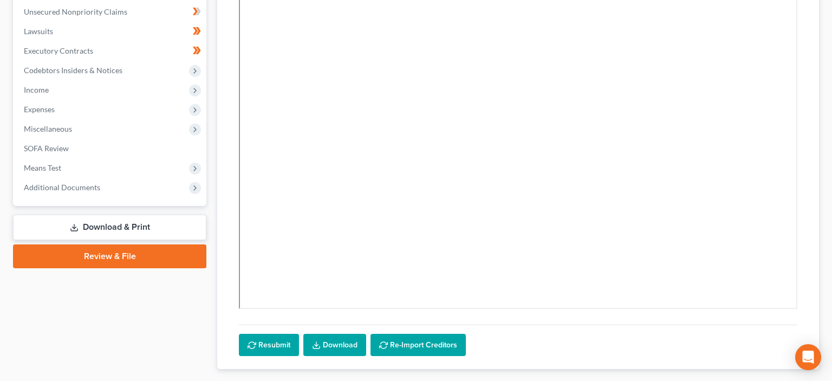
scroll to position [286, 0]
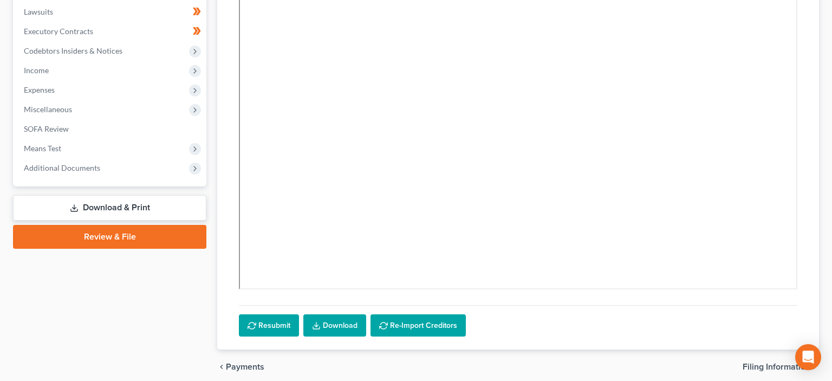
click at [128, 207] on link "Download & Print" at bounding box center [109, 207] width 193 height 25
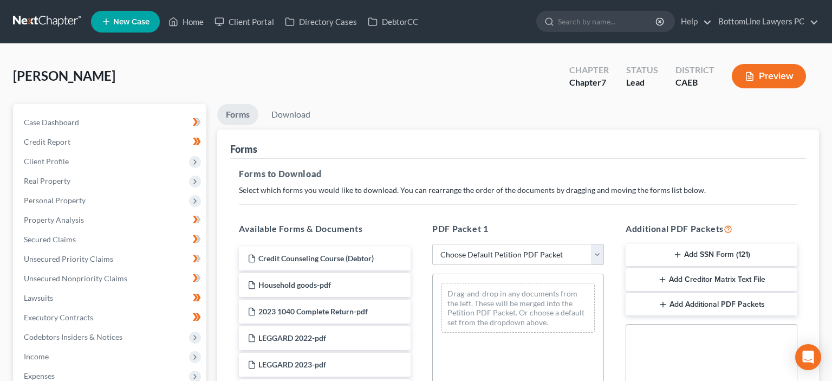
click at [432, 244] on select "Choose Default Petition PDF Packet Complete Bankruptcy Petition (all forms and …" at bounding box center [518, 255] width 172 height 22
select select "0"
click option "Complete Bankruptcy Petition (all forms and schedules)" at bounding box center [0, 0] width 0 height 0
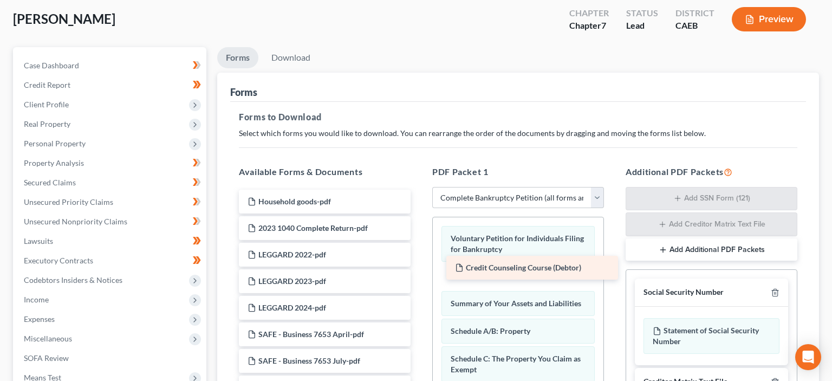
drag, startPoint x: 282, startPoint y: 200, endPoint x: 490, endPoint y: 267, distance: 218.0
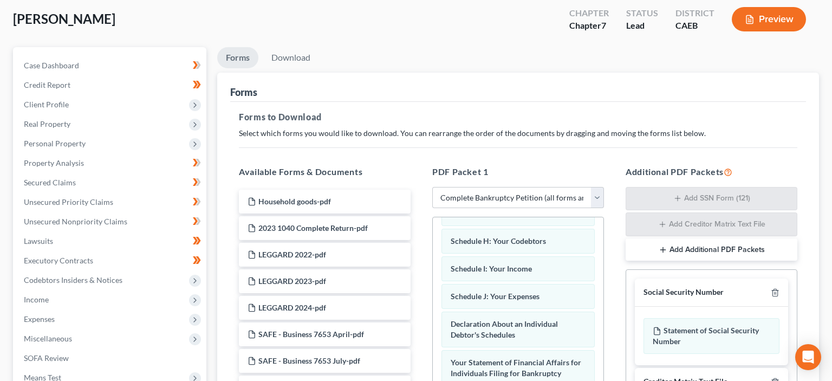
scroll to position [273, 0]
click at [683, 250] on button "Add Additional PDF Packets" at bounding box center [711, 249] width 172 height 23
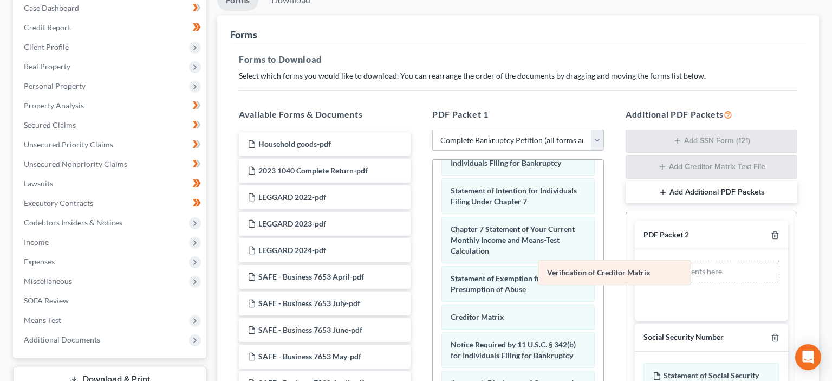
scroll to position [420, 0]
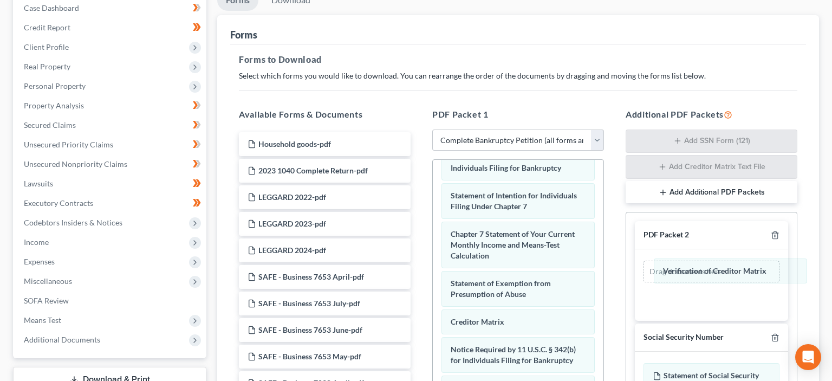
drag, startPoint x: 525, startPoint y: 315, endPoint x: 736, endPoint y: 272, distance: 215.5
click at [603, 270] on div "Verification of Creditor Matrix Voluntary Petition for Individuals Filing for B…" at bounding box center [518, 101] width 171 height 722
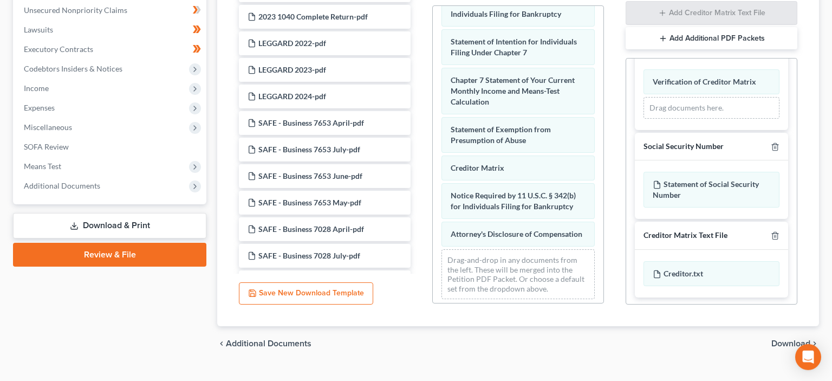
scroll to position [286, 0]
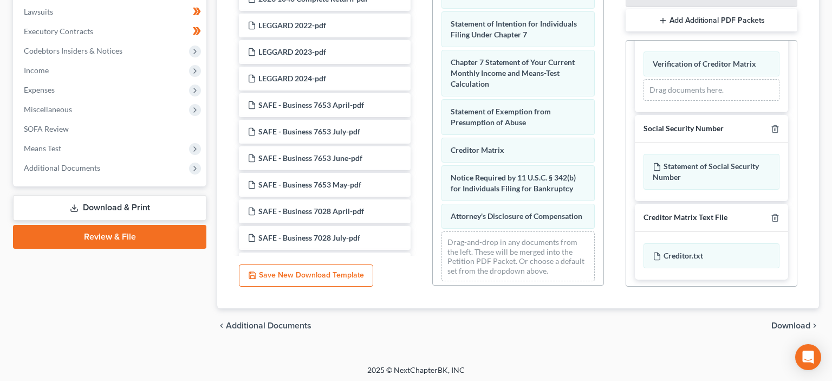
click at [797, 323] on span "Download" at bounding box center [790, 325] width 39 height 9
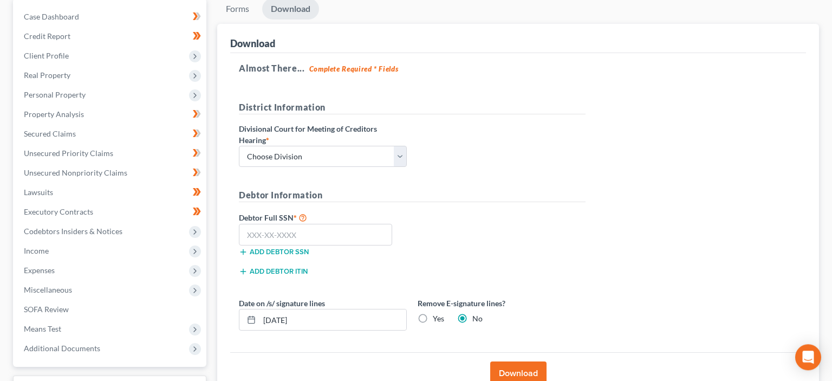
scroll to position [22, 0]
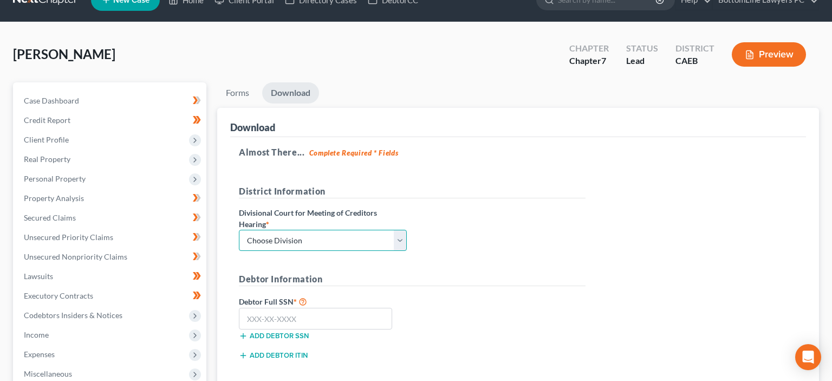
click at [239, 230] on select "Choose Division Fresno Modesto Sacramento" at bounding box center [323, 241] width 168 height 22
select select "2"
click option "Sacramento" at bounding box center [0, 0] width 0 height 0
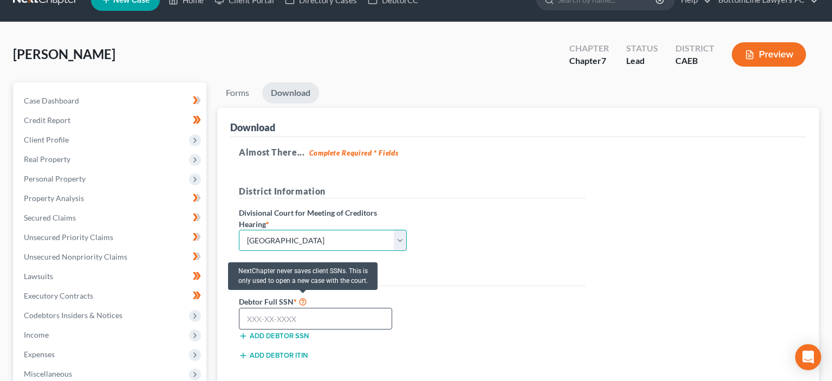
scroll to position [79, 0]
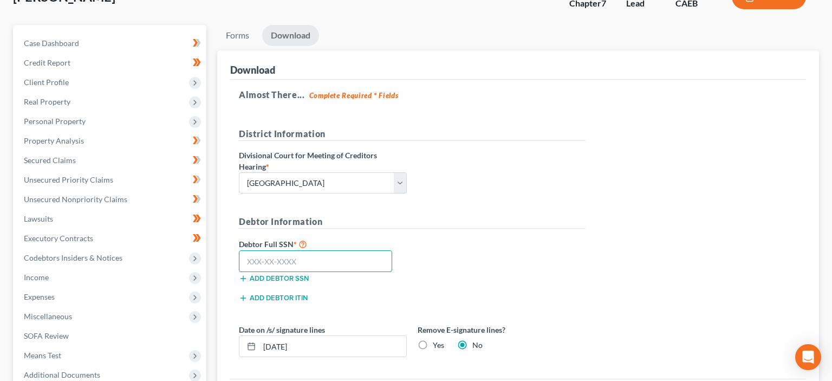
click at [269, 263] on input "text" at bounding box center [315, 261] width 153 height 22
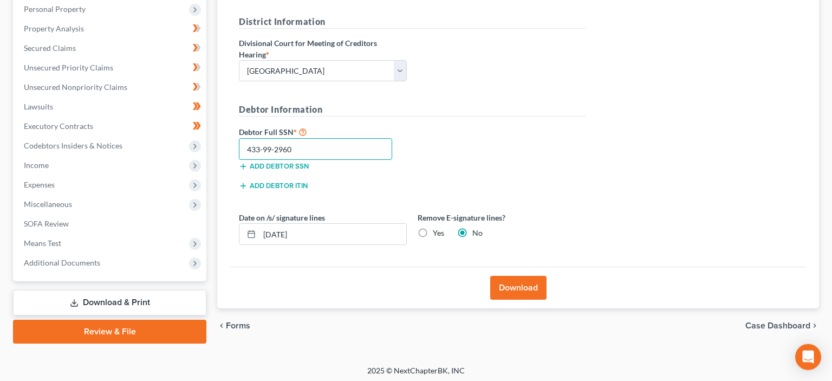
scroll to position [193, 0]
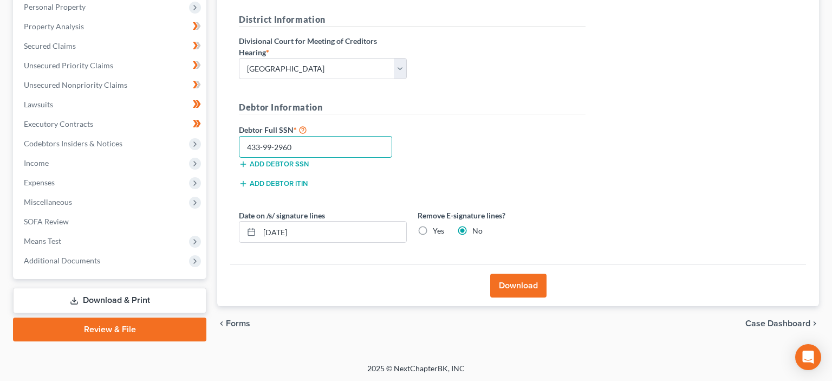
type input "433-99-2960"
click at [539, 285] on button "Download" at bounding box center [518, 285] width 56 height 24
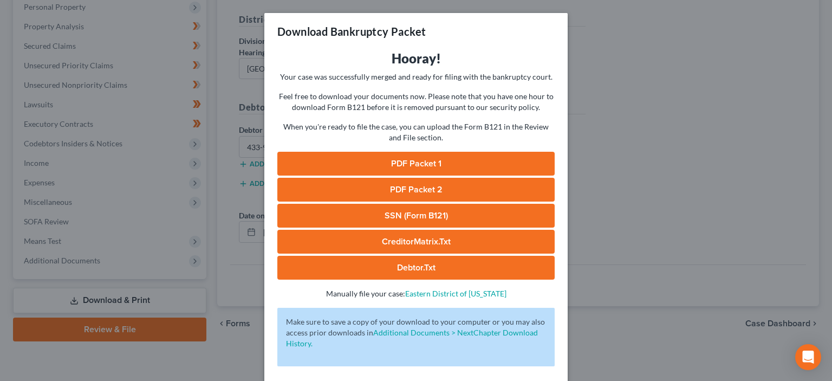
click at [418, 159] on link "PDF Packet 1" at bounding box center [415, 164] width 277 height 24
click at [427, 192] on link "PDF Packet 2" at bounding box center [415, 190] width 277 height 24
click at [395, 216] on link "SSN (Form B121)" at bounding box center [415, 216] width 277 height 24
click at [410, 243] on link "CreditorMatrix.txt" at bounding box center [415, 242] width 277 height 24
click at [432, 269] on link "Debtor.txt" at bounding box center [415, 268] width 277 height 24
